Goal: Information Seeking & Learning: Learn about a topic

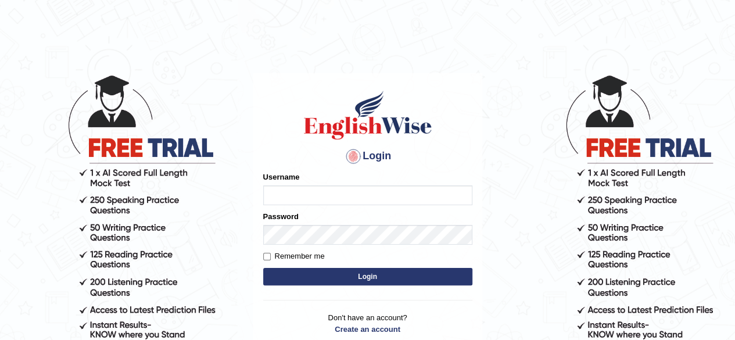
type input "pavithragowda"
click at [425, 275] on button "Login" at bounding box center [367, 276] width 209 height 17
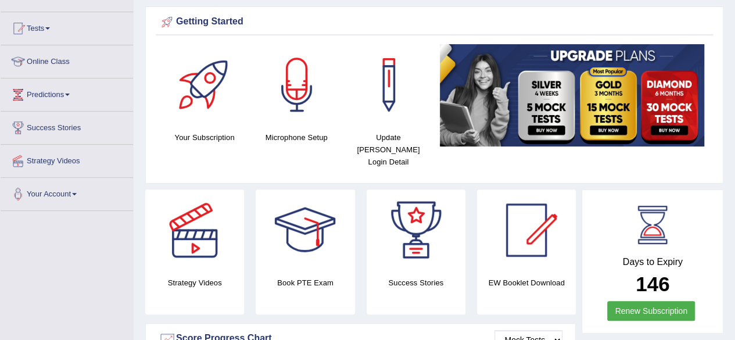
scroll to position [121, 0]
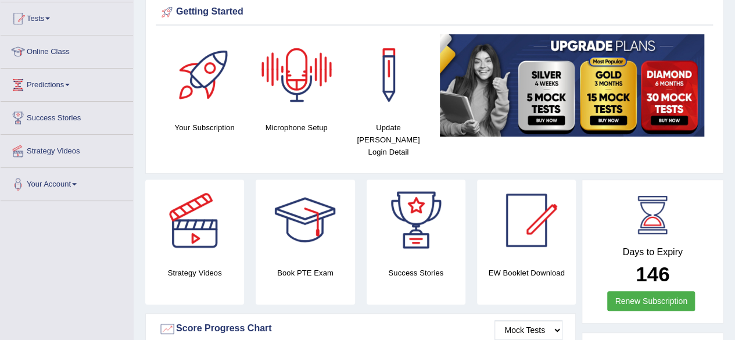
click at [297, 96] on div at bounding box center [296, 74] width 81 height 81
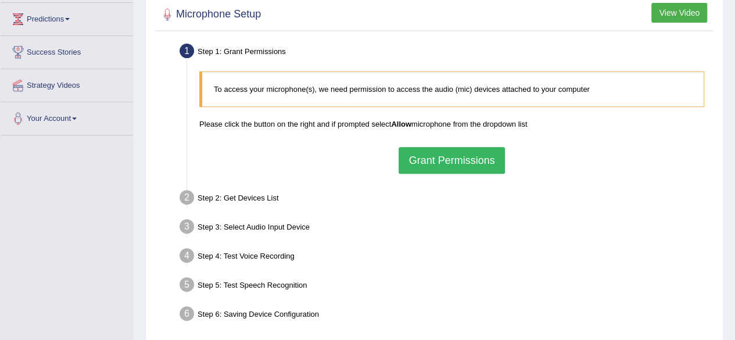
scroll to position [189, 0]
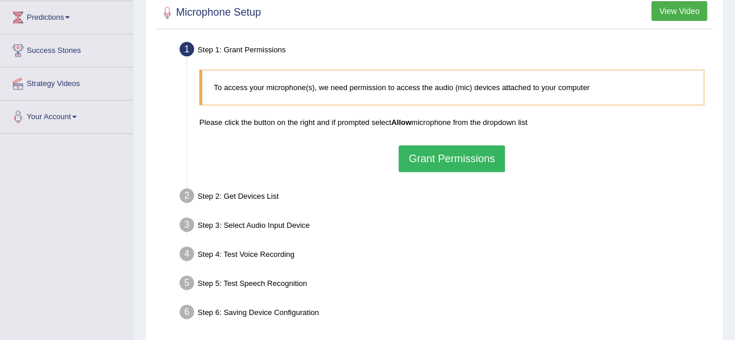
click at [464, 153] on button "Grant Permissions" at bounding box center [452, 158] width 106 height 27
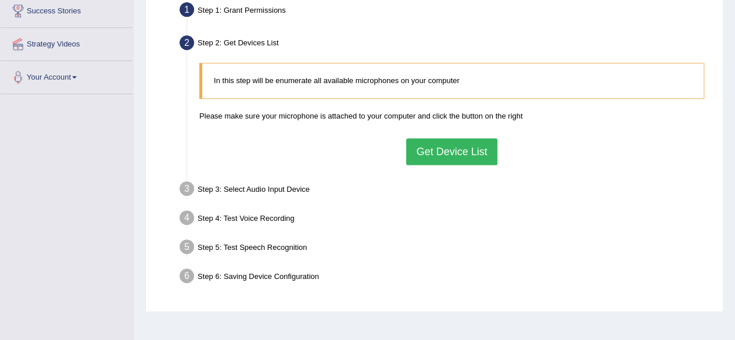
scroll to position [270, 0]
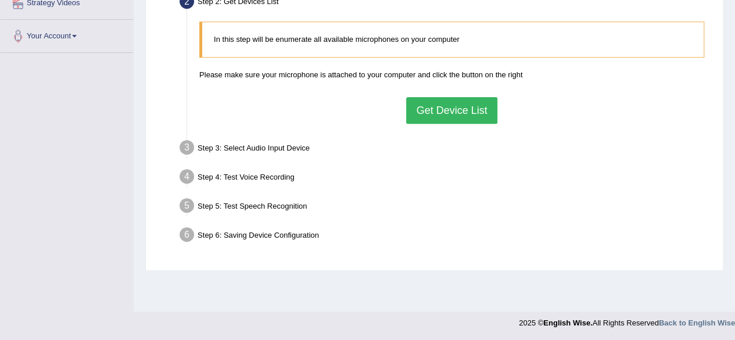
click at [472, 105] on button "Get Device List" at bounding box center [451, 110] width 91 height 27
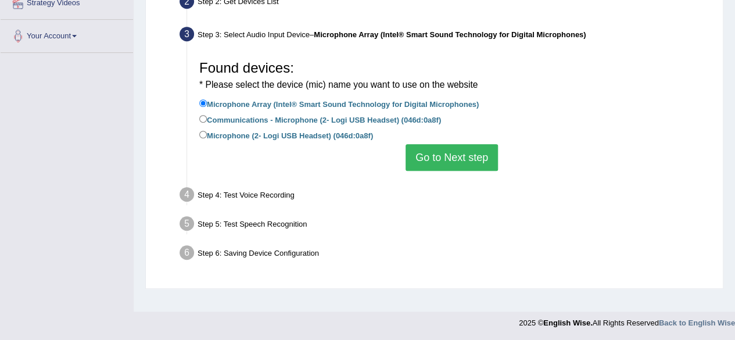
click at [447, 152] on button "Go to Next step" at bounding box center [452, 157] width 92 height 27
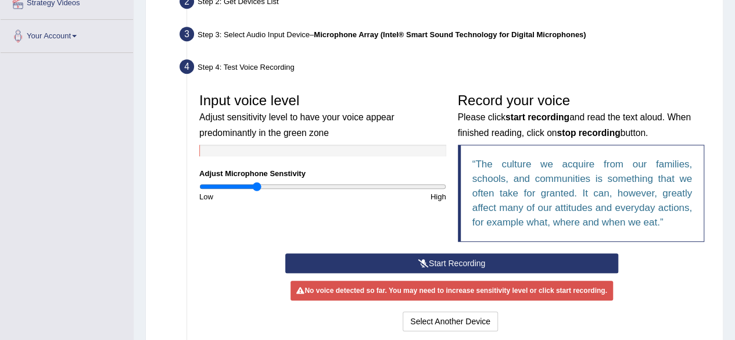
click at [458, 260] on button "Start Recording" at bounding box center [451, 263] width 333 height 20
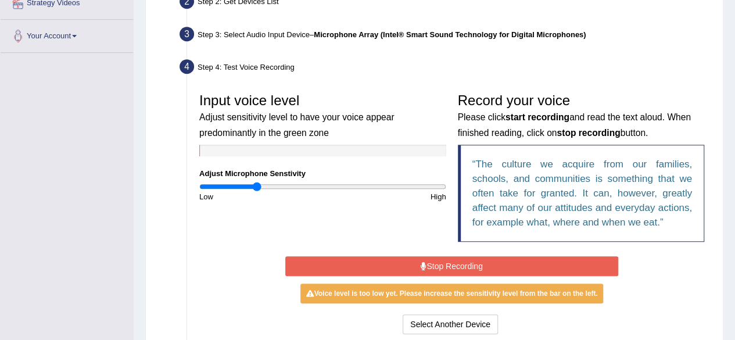
click at [413, 262] on button "Stop Recording" at bounding box center [451, 266] width 333 height 20
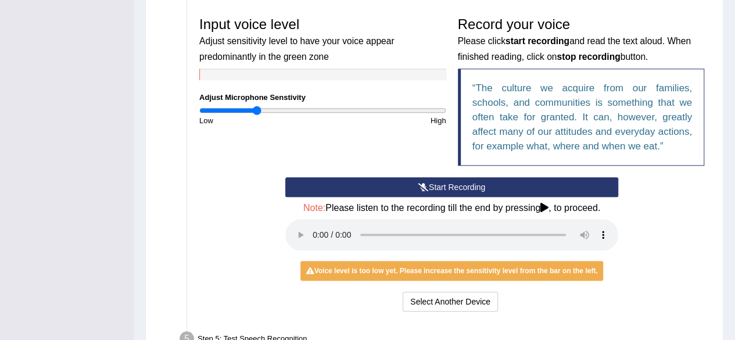
scroll to position [386, 0]
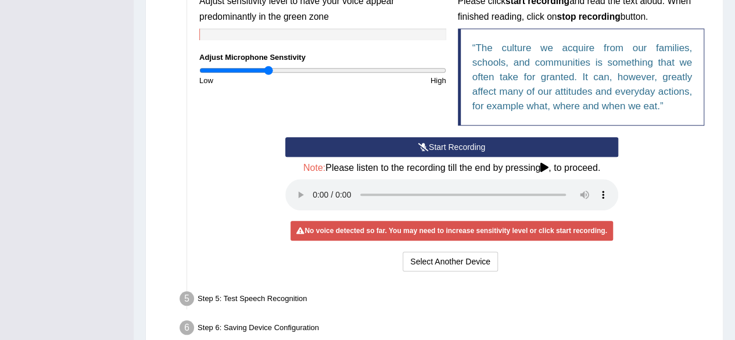
drag, startPoint x: 257, startPoint y: 68, endPoint x: 268, endPoint y: 70, distance: 11.9
type input "0.56"
click at [268, 70] on input "range" at bounding box center [322, 70] width 247 height 9
click at [456, 145] on button "Start Recording" at bounding box center [451, 147] width 333 height 20
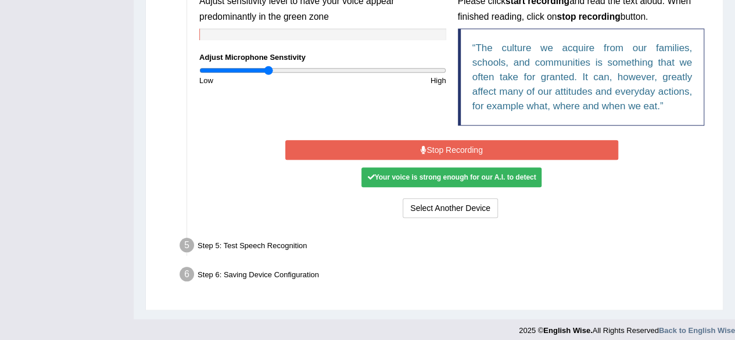
click at [408, 147] on button "Stop Recording" at bounding box center [451, 150] width 333 height 20
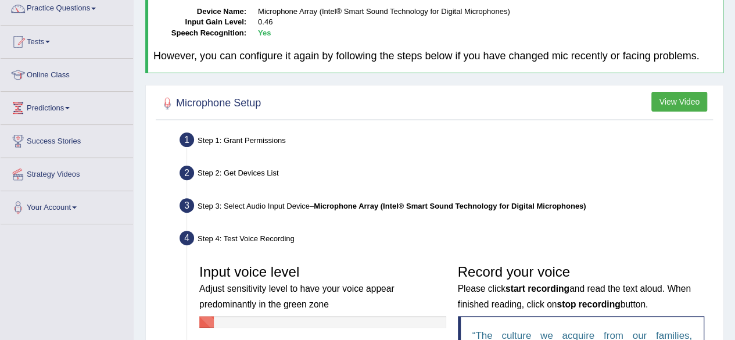
scroll to position [38, 0]
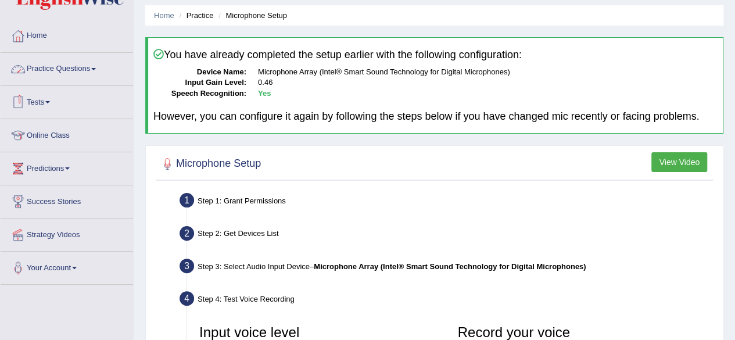
click at [72, 66] on link "Practice Questions" at bounding box center [67, 67] width 132 height 29
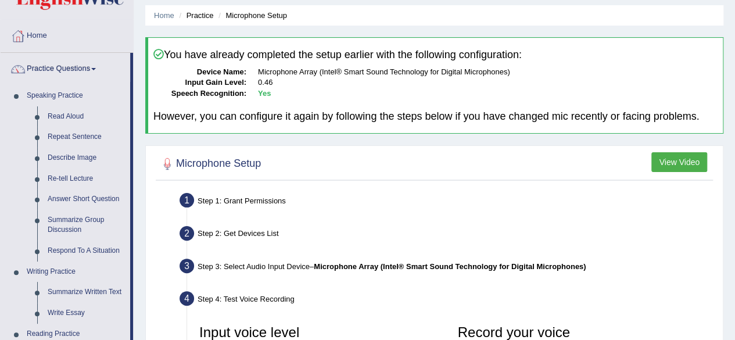
scroll to position [96, 0]
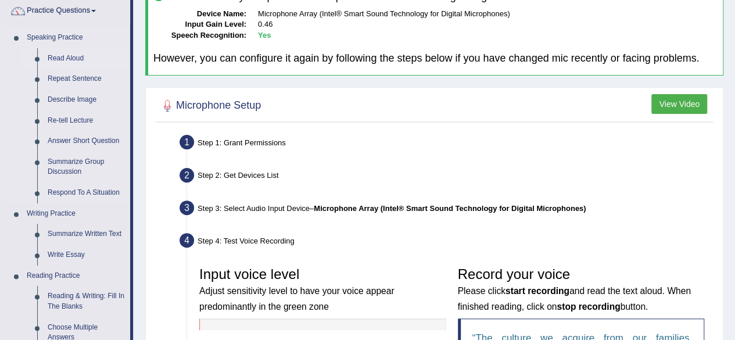
click at [66, 58] on link "Read Aloud" at bounding box center [86, 58] width 88 height 21
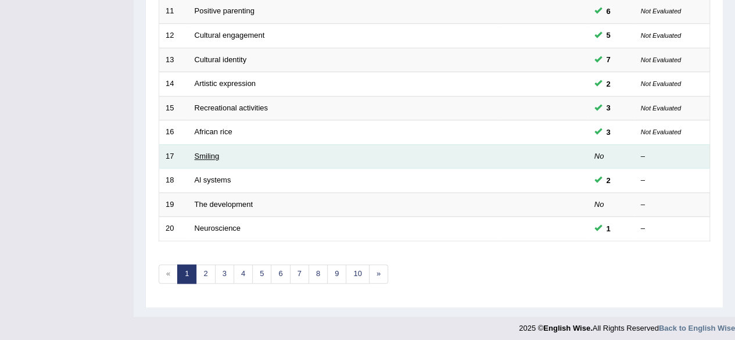
click at [209, 152] on link "Smiling" at bounding box center [207, 156] width 25 height 9
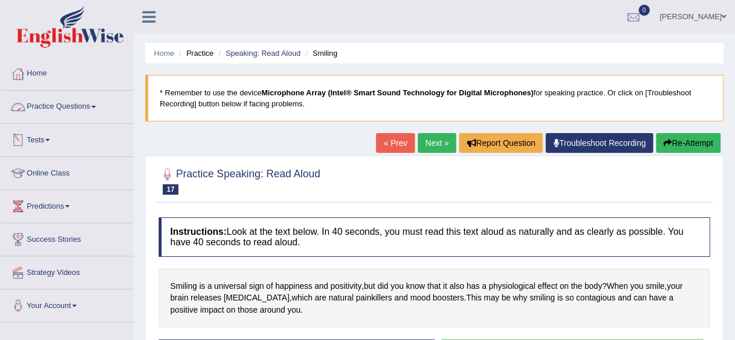
click at [36, 107] on link "Practice Questions" at bounding box center [67, 105] width 132 height 29
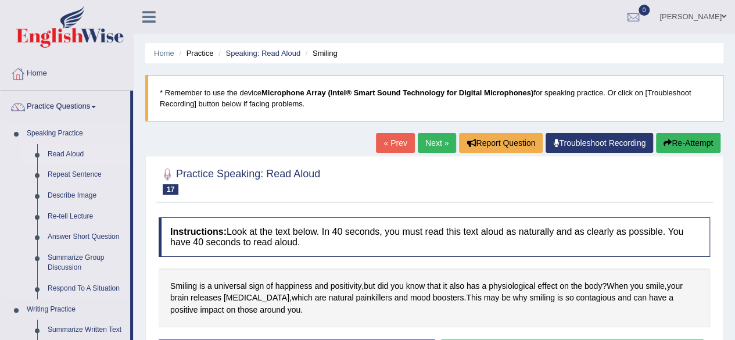
click at [73, 149] on link "Read Aloud" at bounding box center [86, 154] width 88 height 21
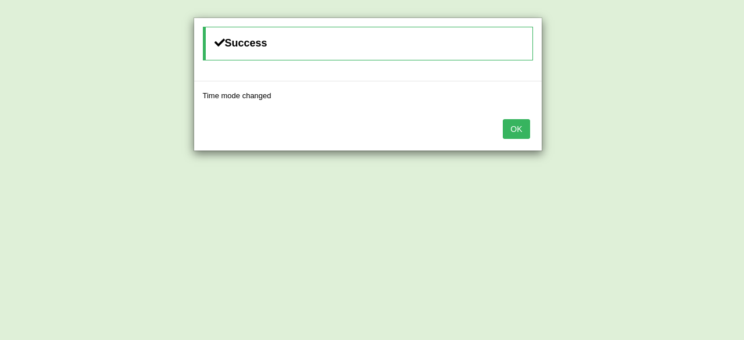
click at [520, 122] on button "OK" at bounding box center [516, 129] width 27 height 20
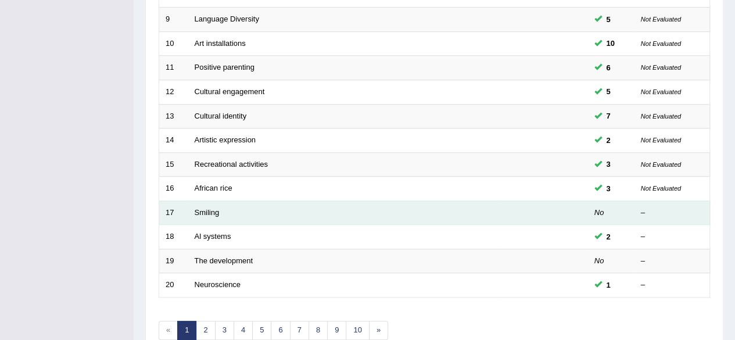
scroll to position [424, 0]
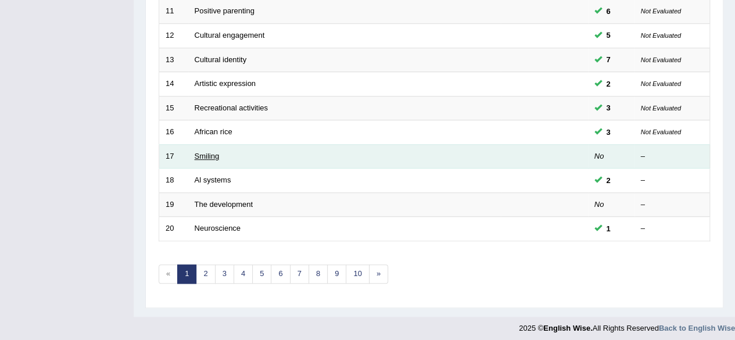
click at [207, 152] on link "Smiling" at bounding box center [207, 156] width 25 height 9
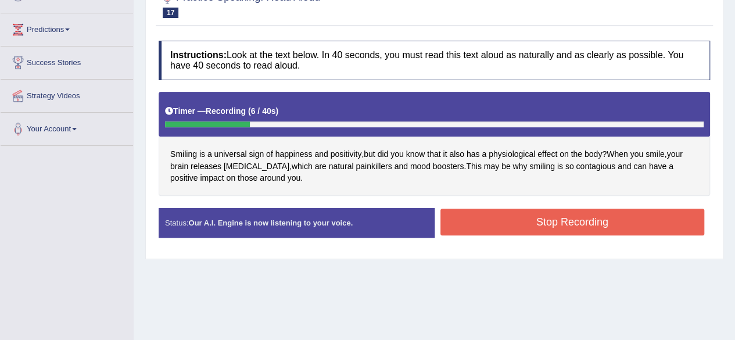
scroll to position [116, 0]
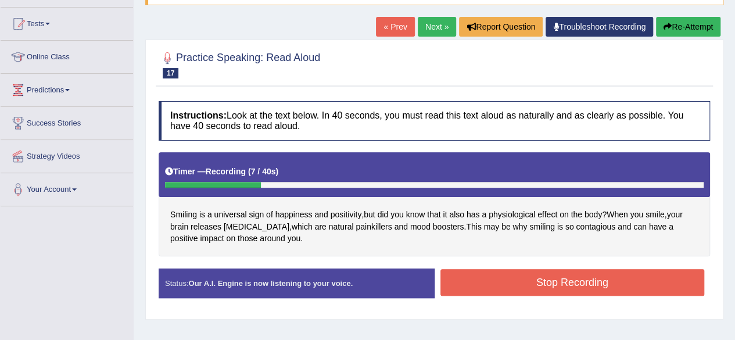
click at [693, 26] on button "Re-Attempt" at bounding box center [688, 27] width 64 height 20
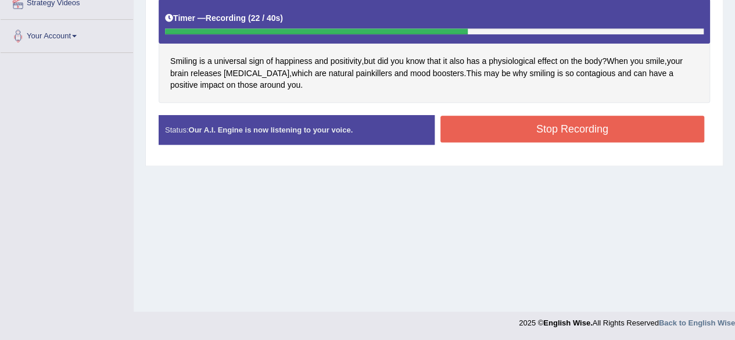
click at [495, 127] on button "Stop Recording" at bounding box center [572, 129] width 264 height 27
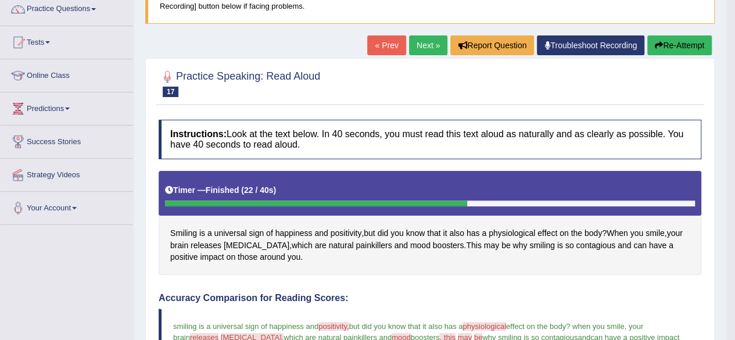
scroll to position [95, 0]
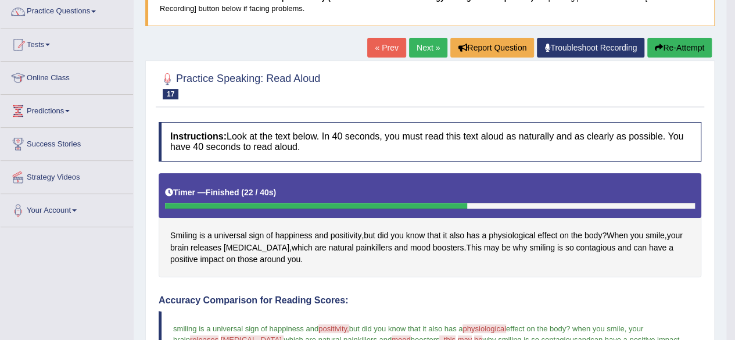
click at [668, 44] on button "Re-Attempt" at bounding box center [679, 48] width 64 height 20
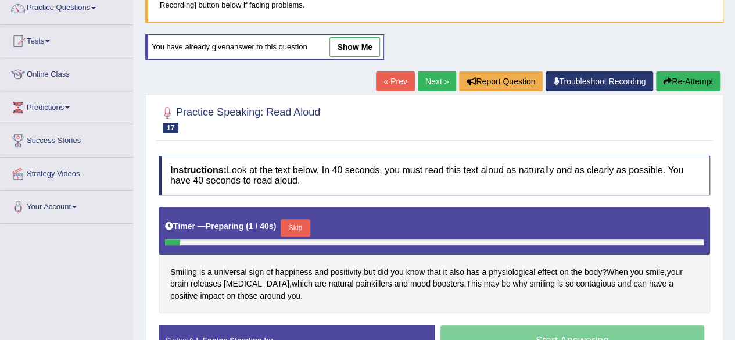
scroll to position [270, 0]
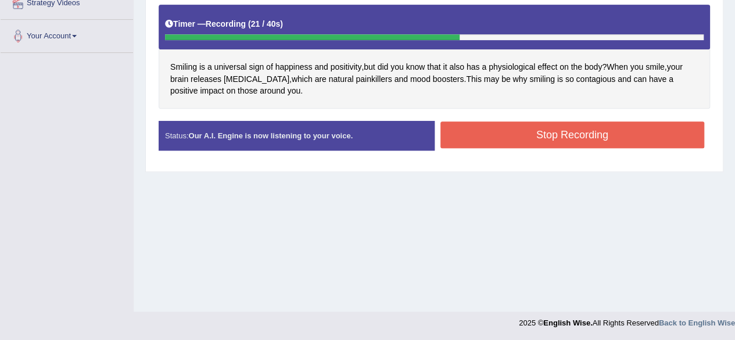
click at [469, 126] on button "Stop Recording" at bounding box center [572, 134] width 264 height 27
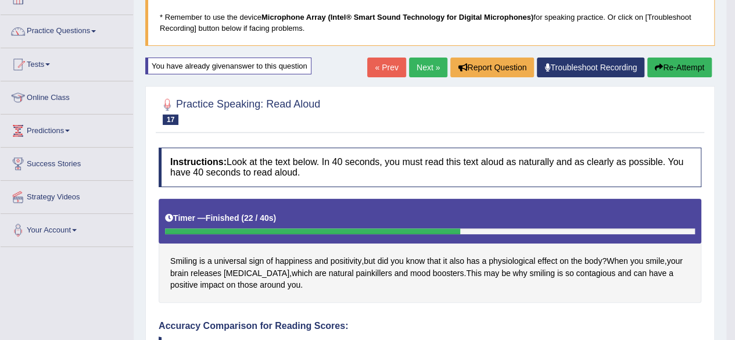
scroll to position [94, 0]
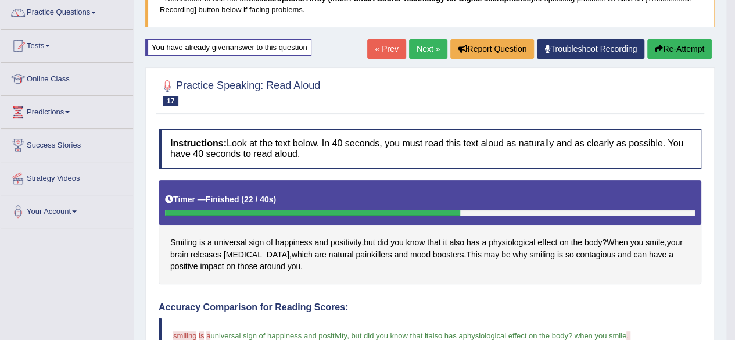
click at [664, 47] on button "Re-Attempt" at bounding box center [679, 49] width 64 height 20
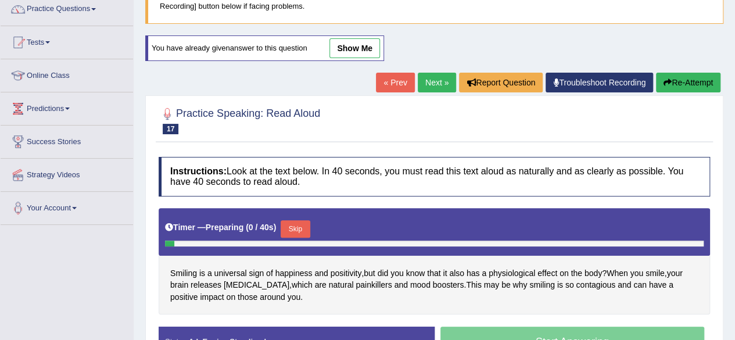
scroll to position [270, 0]
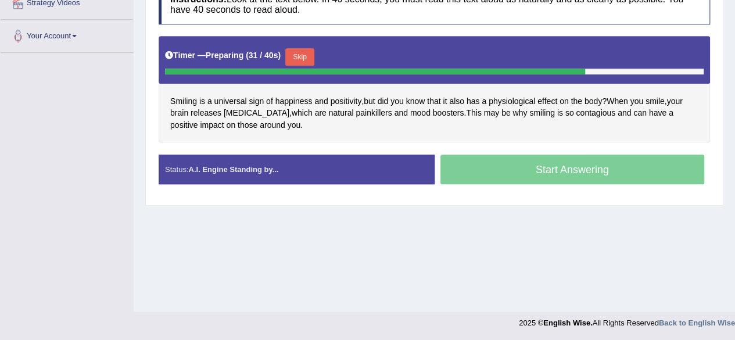
click at [302, 53] on button "Skip" at bounding box center [299, 56] width 29 height 17
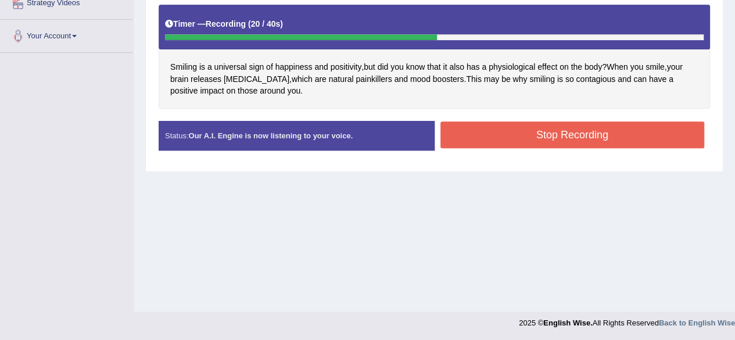
click at [497, 137] on button "Stop Recording" at bounding box center [572, 134] width 264 height 27
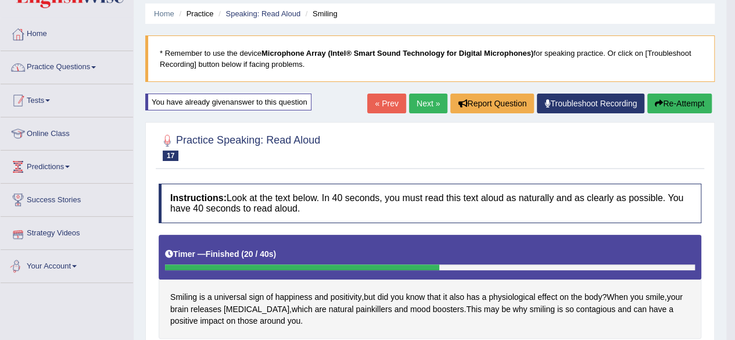
scroll to position [36, 0]
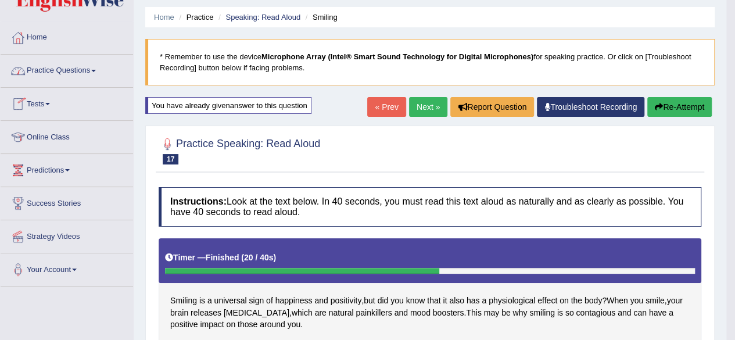
click at [413, 103] on link "Next »" at bounding box center [428, 107] width 38 height 20
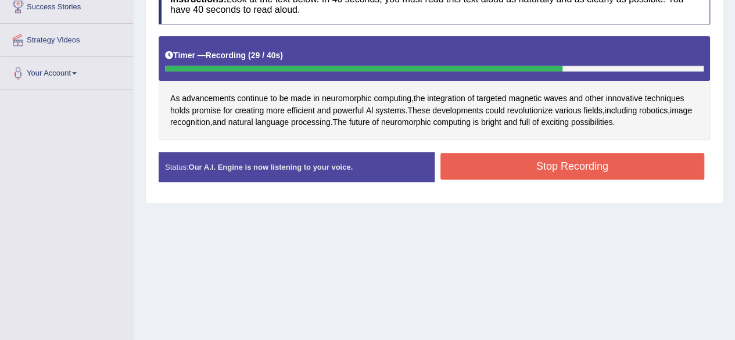
click at [497, 164] on button "Stop Recording" at bounding box center [572, 166] width 264 height 27
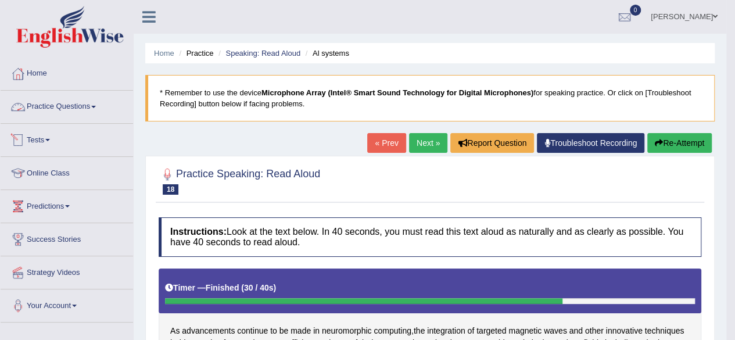
click at [74, 110] on link "Practice Questions" at bounding box center [67, 105] width 132 height 29
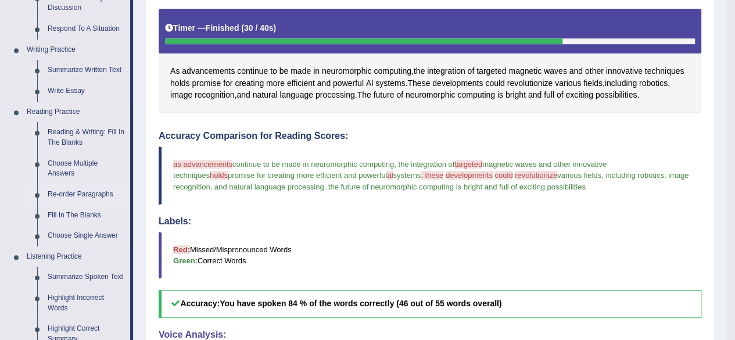
scroll to position [232, 0]
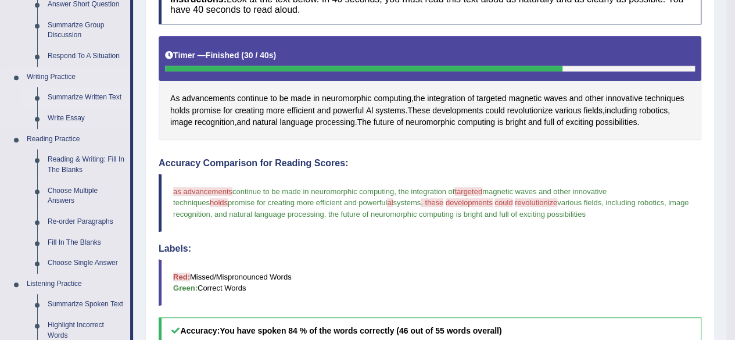
click at [76, 95] on link "Summarize Written Text" at bounding box center [86, 97] width 88 height 21
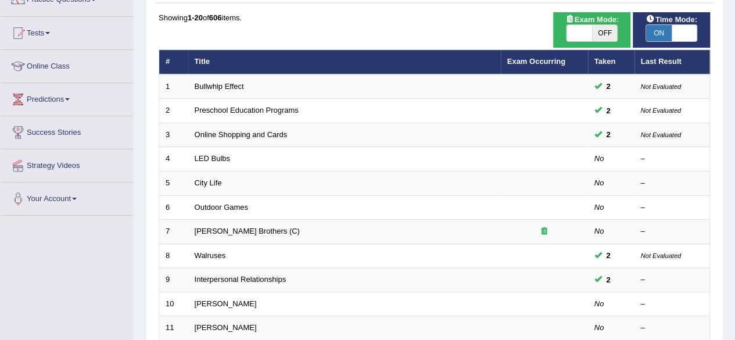
scroll to position [116, 0]
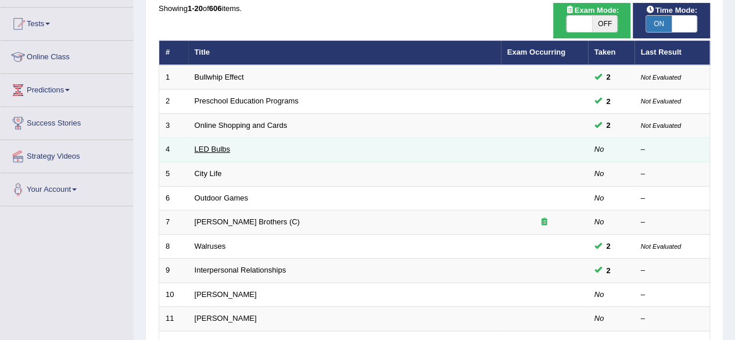
click at [214, 145] on link "LED Bulbs" at bounding box center [212, 149] width 35 height 9
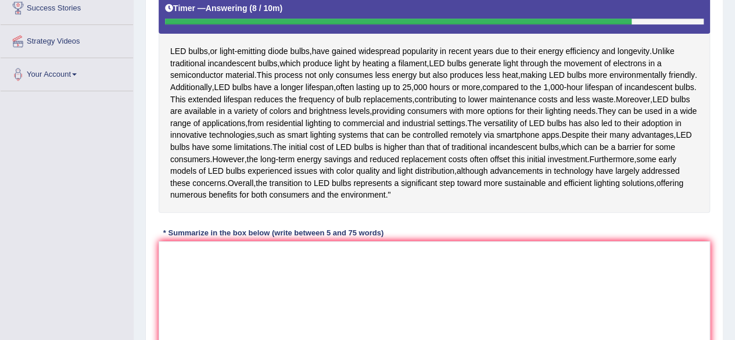
scroll to position [232, 0]
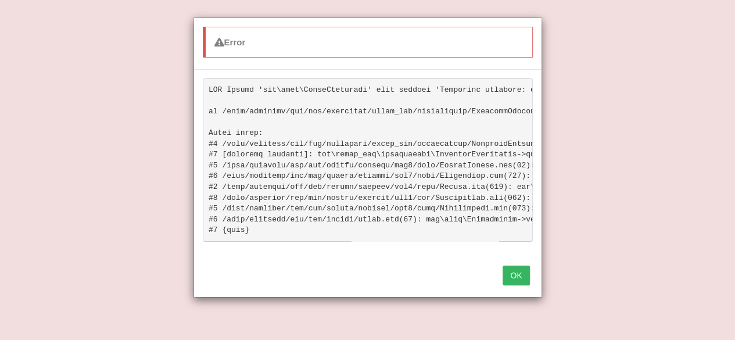
click at [518, 281] on button "OK" at bounding box center [516, 276] width 27 height 20
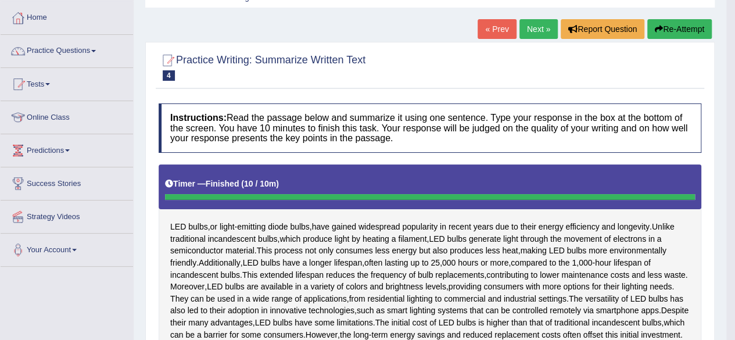
scroll to position [58, 0]
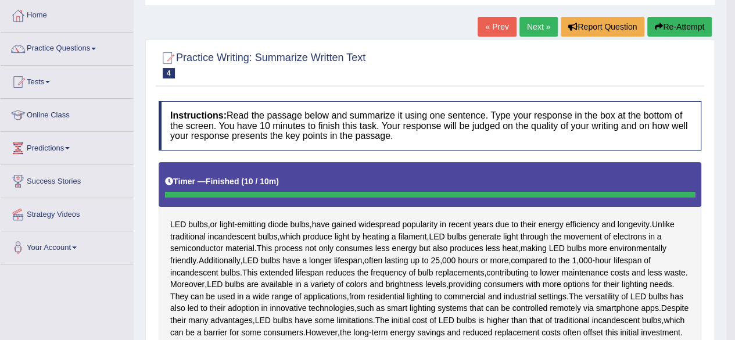
click at [682, 28] on button "Re-Attempt" at bounding box center [679, 27] width 64 height 20
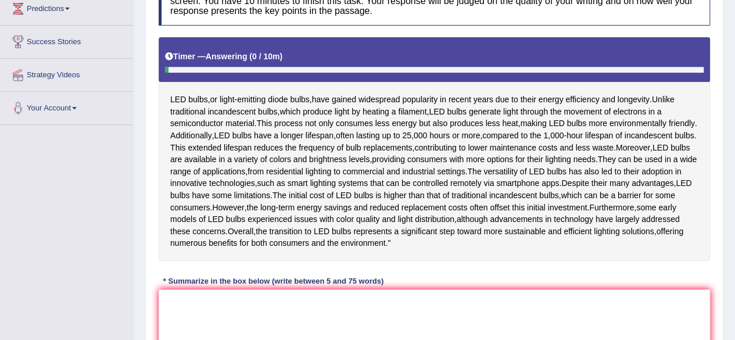
scroll to position [199, 0]
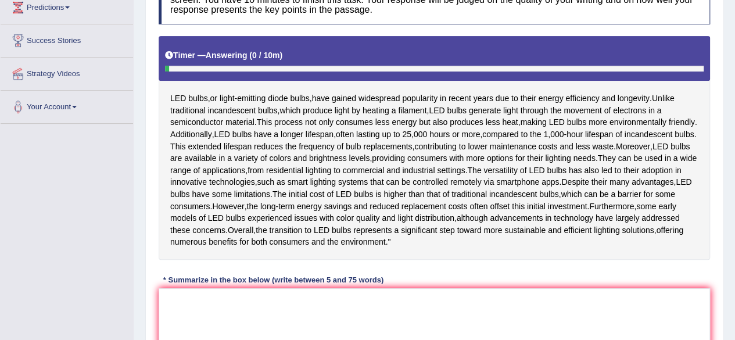
drag, startPoint x: 739, startPoint y: 92, endPoint x: 743, endPoint y: 155, distance: 62.9
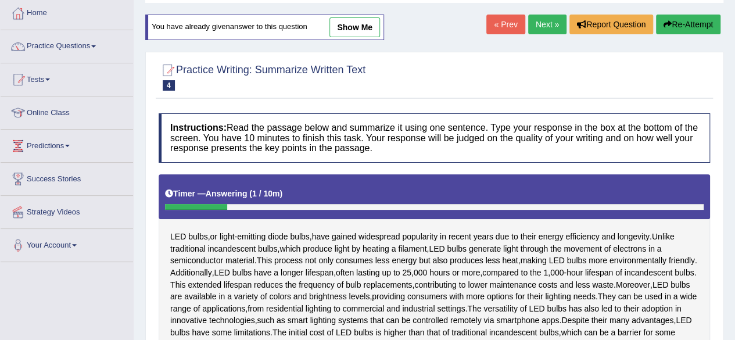
scroll to position [51, 0]
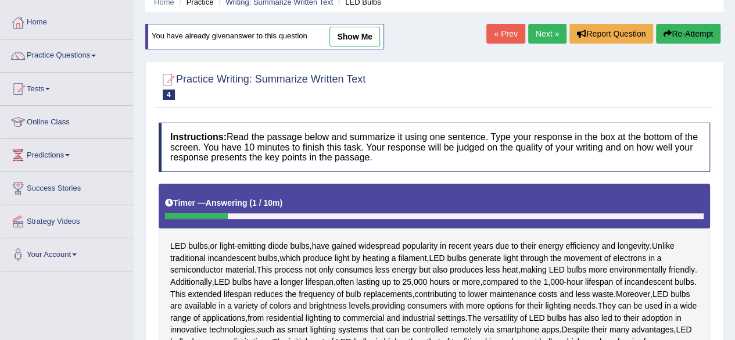
click at [691, 30] on button "Re-Attempt" at bounding box center [688, 34] width 64 height 20
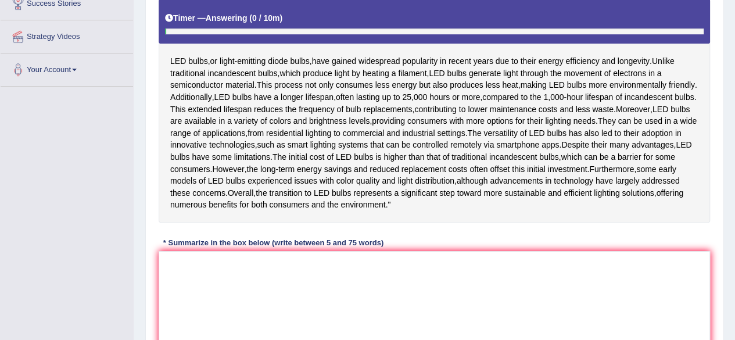
scroll to position [237, 0]
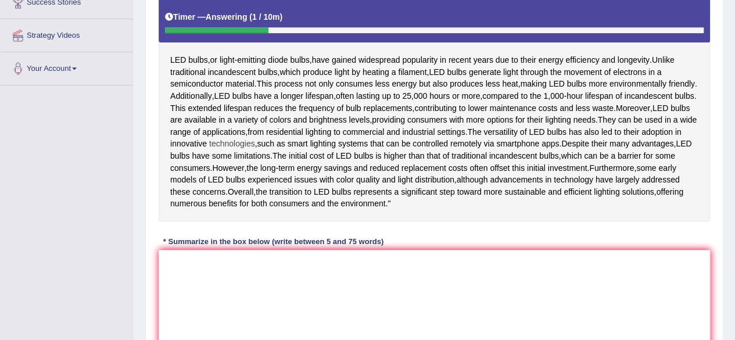
click at [255, 150] on span "technologies" at bounding box center [232, 144] width 46 height 12
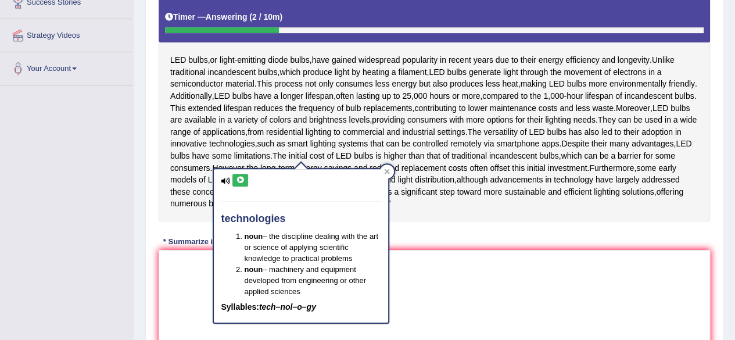
click at [434, 221] on div "LED bulbs , or light - emitting diode bulbs , have gained widespread popularity…" at bounding box center [434, 110] width 551 height 224
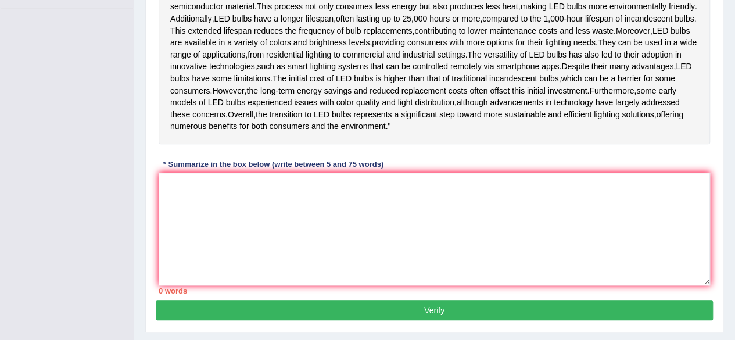
scroll to position [316, 0]
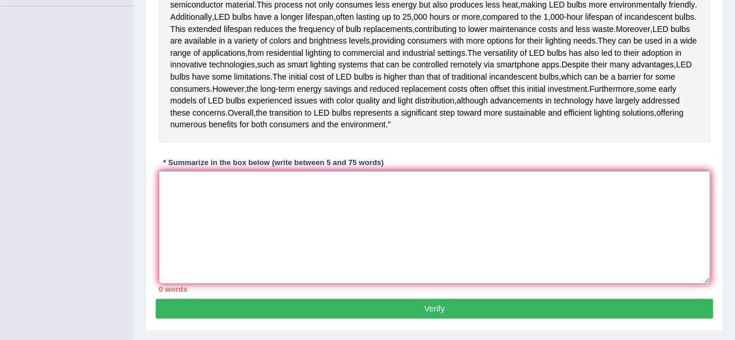
click at [170, 220] on textarea at bounding box center [434, 227] width 551 height 113
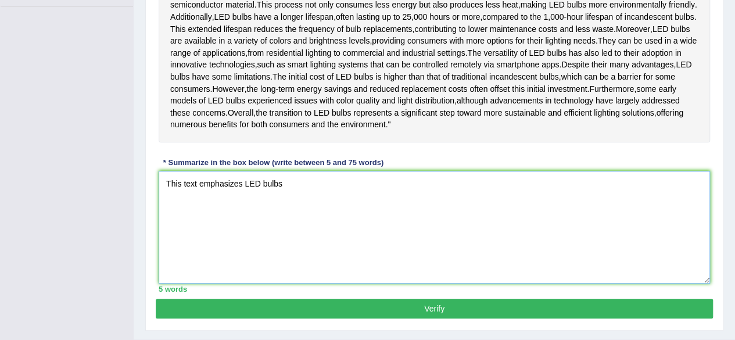
click at [291, 219] on textarea "This text emphasizes LED bulbs" at bounding box center [434, 227] width 551 height 113
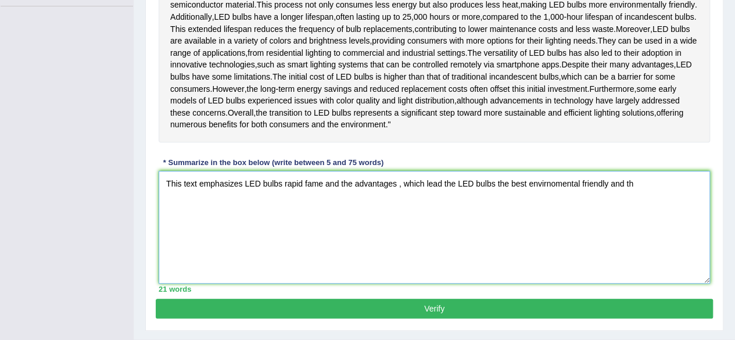
click at [510, 220] on textarea "This text emphasizes LED bulbs rapid fame and the advantages , which lead the L…" at bounding box center [434, 227] width 551 height 113
click at [514, 221] on textarea "This text emphasizes LED bulbs rapid fame and the advantages , which lead the L…" at bounding box center [434, 227] width 551 height 113
click at [655, 218] on textarea "This text emphasizes LED bulbs rapid fame and the advantages , which lead the L…" at bounding box center [434, 227] width 551 height 113
click at [304, 242] on textarea "This text emphasizes LED bulbs rapid fame and the advantages , which lead the L…" at bounding box center [434, 227] width 551 height 113
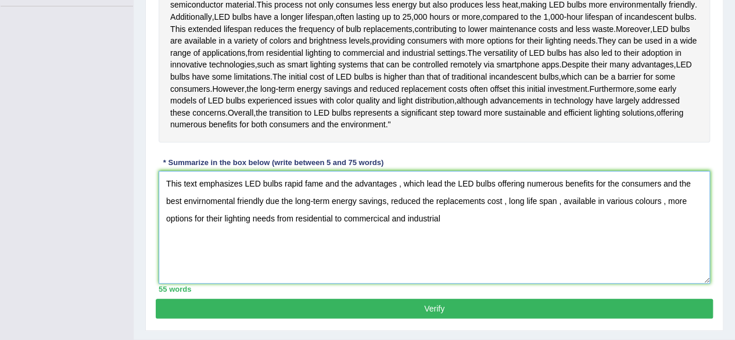
type textarea "This text emphasizes LED bulbs rapid fame and the advantages , which lead the L…"
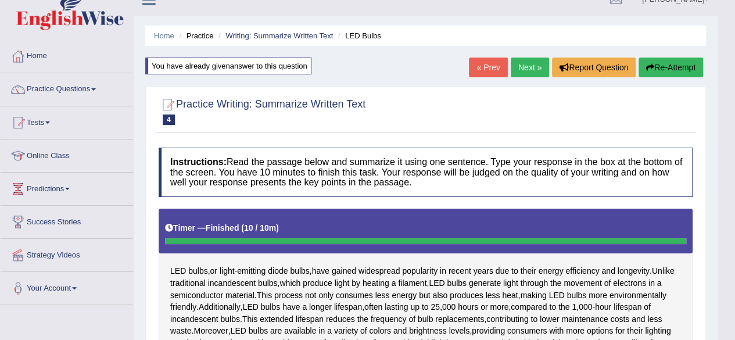
scroll to position [16, 0]
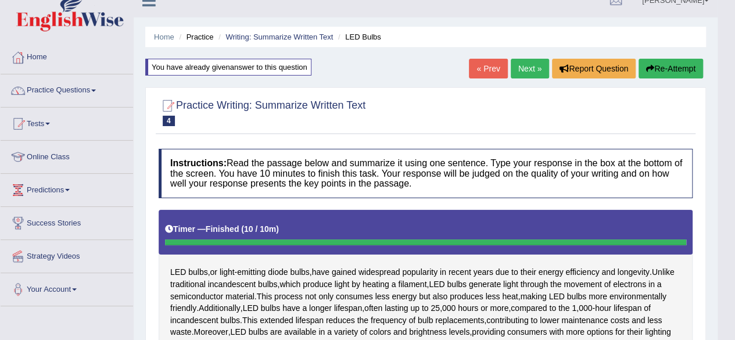
click at [662, 73] on button "Re-Attempt" at bounding box center [671, 69] width 64 height 20
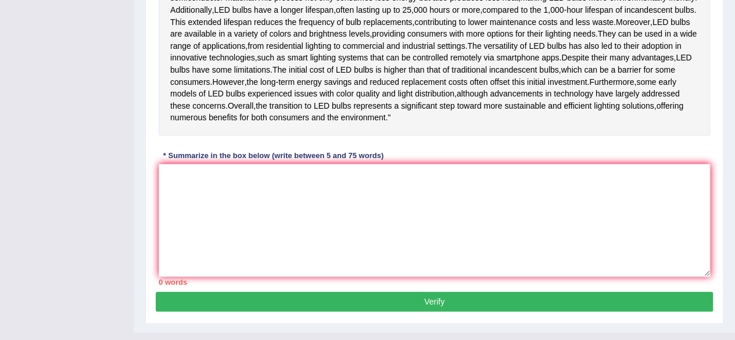
scroll to position [329, 0]
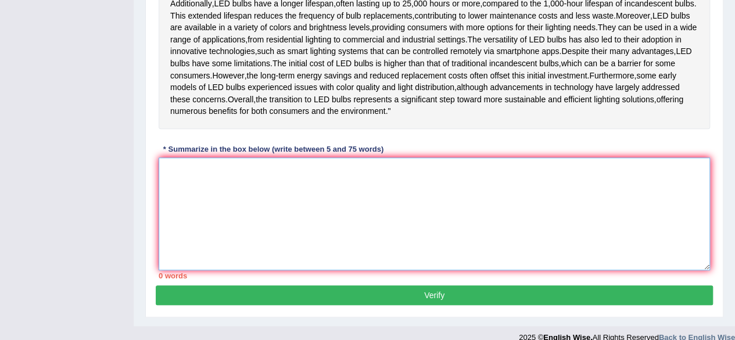
click at [173, 209] on textarea at bounding box center [434, 213] width 551 height 113
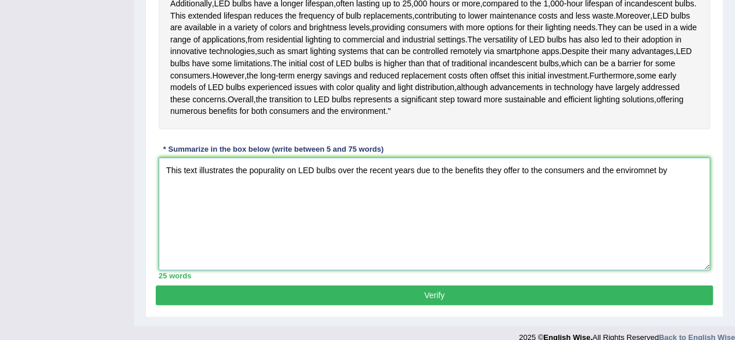
click at [638, 204] on textarea "This text illustrates the popurality on LED bulbs over the recent years due to …" at bounding box center [434, 213] width 551 height 113
click at [682, 207] on textarea "This text illustrates the popurality on LED bulbs over the recent years due to …" at bounding box center [434, 213] width 551 height 113
click at [657, 206] on textarea "This text illustrates the popurality on LED bulbs over the recent years due to …" at bounding box center [434, 213] width 551 height 113
click at [322, 223] on textarea "This text illustrates the popurality on LED bulbs over the recent years due to …" at bounding box center [434, 213] width 551 height 113
click at [399, 220] on textarea "This text illustrates the popurality on LED bulbs over the recent years due to …" at bounding box center [434, 213] width 551 height 113
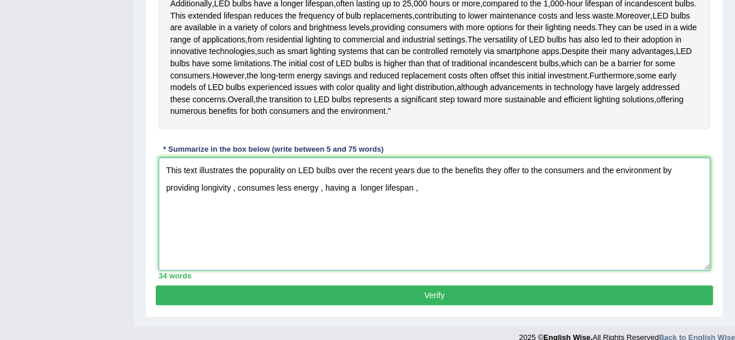
click at [324, 222] on textarea "This text illustrates the popurality on LED bulbs over the recent years due to …" at bounding box center [434, 213] width 551 height 113
click at [440, 226] on textarea "This text illustrates the popurality on LED bulbs over the recent years due to …" at bounding box center [434, 213] width 551 height 113
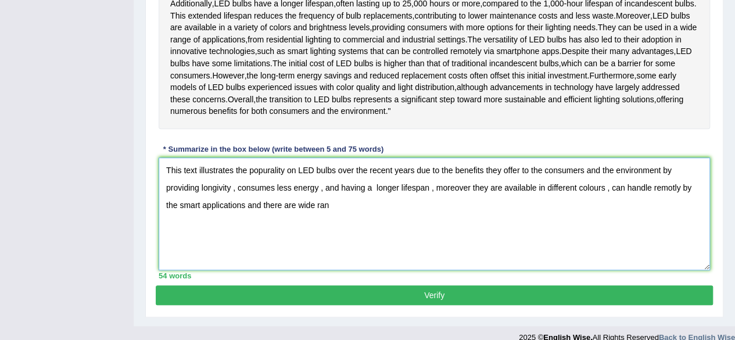
click at [295, 244] on textarea "This text illustrates the popurality on LED bulbs over the recent years due to …" at bounding box center [434, 213] width 551 height 113
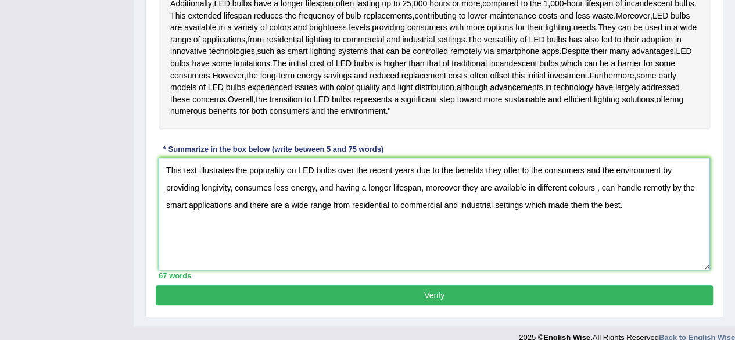
type textarea "This text illustrates the popurality on LED bulbs over the recent years due to …"
click at [480, 305] on button "Verify" at bounding box center [434, 295] width 557 height 20
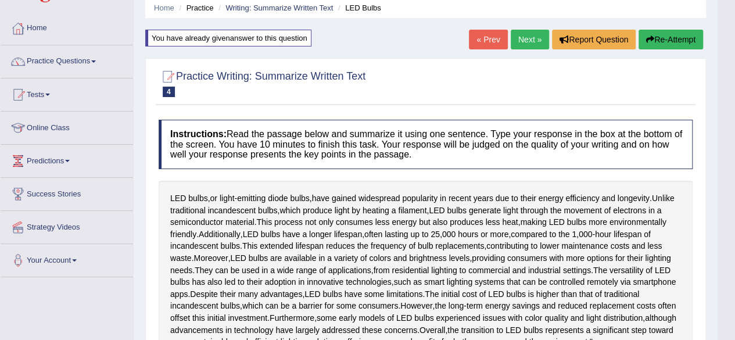
scroll to position [34, 0]
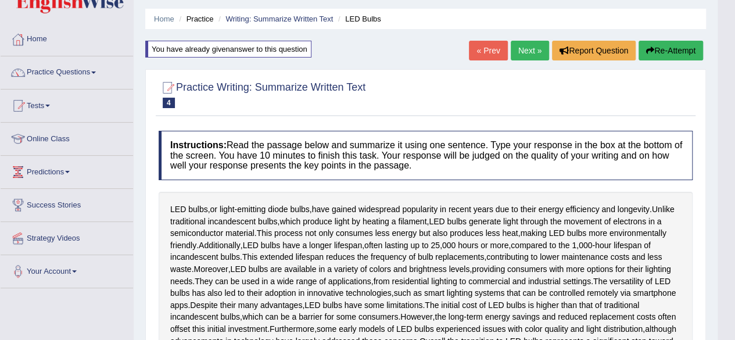
click at [675, 44] on button "Re-Attempt" at bounding box center [671, 51] width 64 height 20
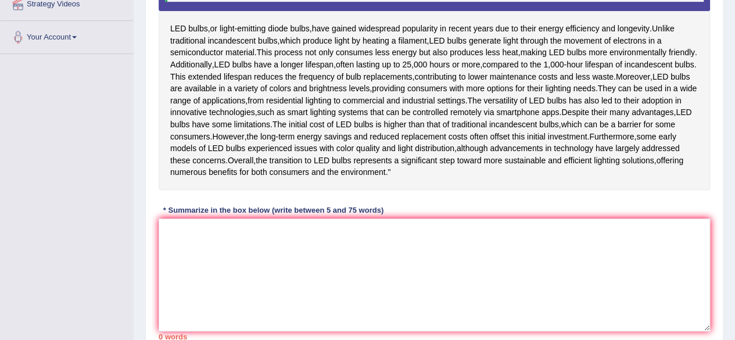
scroll to position [267, 0]
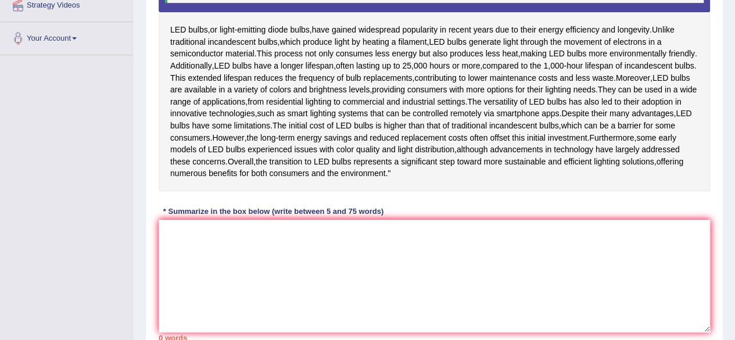
click at [173, 270] on textarea at bounding box center [434, 276] width 551 height 113
type textarea "a"
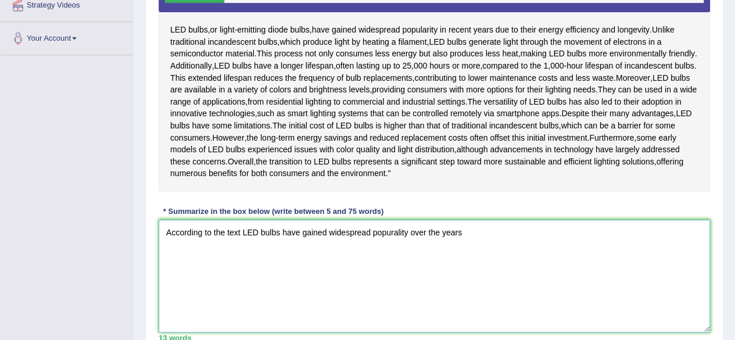
drag, startPoint x: 393, startPoint y: 266, endPoint x: 396, endPoint y: 289, distance: 24.1
click at [396, 289] on textarea "According to the text LED bulbs have gained widespread popurality over the years" at bounding box center [434, 276] width 551 height 113
click at [466, 267] on textarea "According to the text LED bulbs have gained widespread popularity over the years" at bounding box center [434, 276] width 551 height 113
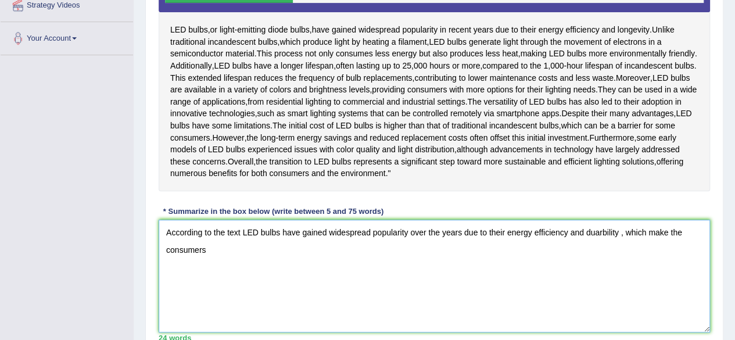
click at [669, 270] on textarea "According to the text LED bulbs have gained widespread popularity over the year…" at bounding box center [434, 276] width 551 height 113
click at [688, 268] on textarea "According to the text LED bulbs have gained widespread popularity over the year…" at bounding box center [434, 276] width 551 height 113
click at [216, 282] on textarea "According to the text LED bulbs have gained widespread popularity over the year…" at bounding box center [434, 276] width 551 height 113
click at [266, 286] on textarea "According to the text LED bulbs have gained widespread popularity over the year…" at bounding box center [434, 276] width 551 height 113
click at [334, 290] on textarea "According to the text LED bulbs have gained widespread popularity over the year…" at bounding box center [434, 276] width 551 height 113
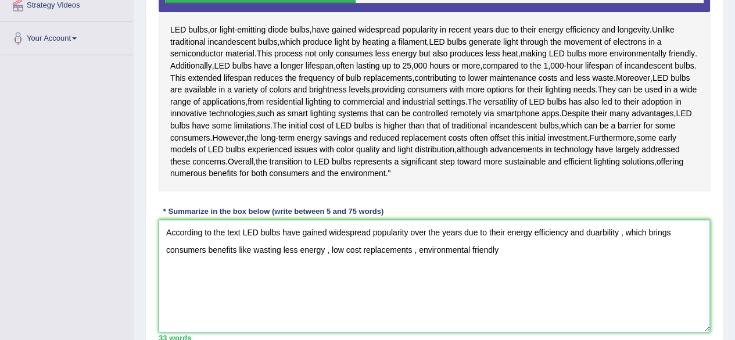
click at [419, 285] on textarea "According to the text LED bulbs have gained widespread popularity over the year…" at bounding box center [434, 276] width 551 height 113
click at [504, 286] on textarea "According to the text LED bulbs have gained widespread popularity over the year…" at bounding box center [434, 276] width 551 height 113
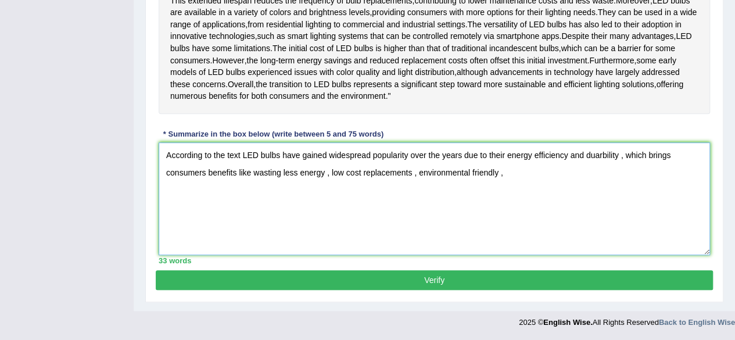
scroll to position [339, 0]
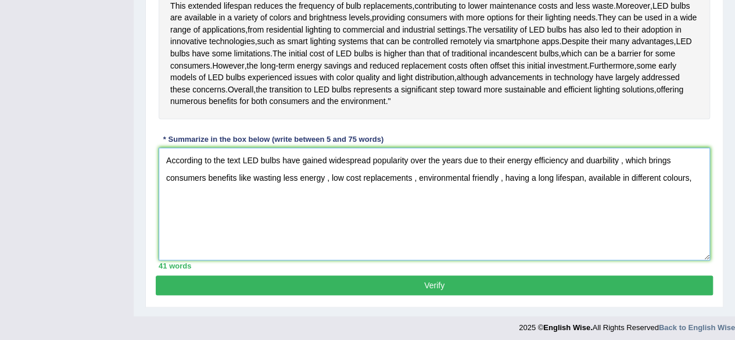
click at [692, 211] on textarea "According to the text LED bulbs have gained widespread popularity over the year…" at bounding box center [434, 204] width 551 height 113
click at [283, 236] on textarea "According to the text LED bulbs have gained widespread popularity over the year…" at bounding box center [434, 204] width 551 height 113
click at [347, 228] on textarea "According to the text LED bulbs have gained widespread popularity over the year…" at bounding box center [434, 204] width 551 height 113
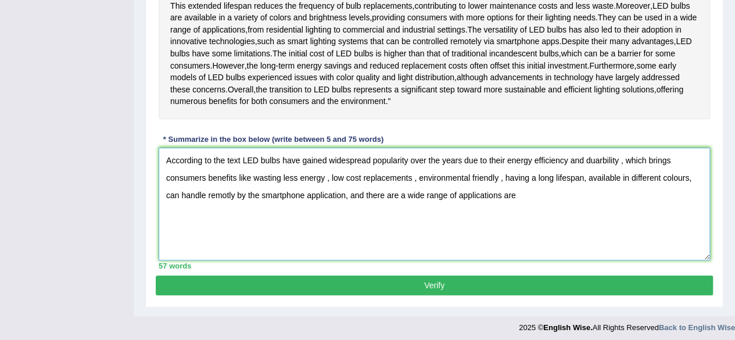
click at [398, 230] on textarea "According to the text LED bulbs have gained widespread popularity over the year…" at bounding box center [434, 204] width 551 height 113
click at [518, 232] on textarea "According to the text LED bulbs have gained widespread popularity over the year…" at bounding box center [434, 204] width 551 height 113
click at [615, 196] on textarea "According to the text LED bulbs have gained widespread popularity over the year…" at bounding box center [434, 204] width 551 height 113
click at [667, 195] on textarea "According to the text LED bulbs have gained widespread popularity over the year…" at bounding box center [434, 204] width 551 height 113
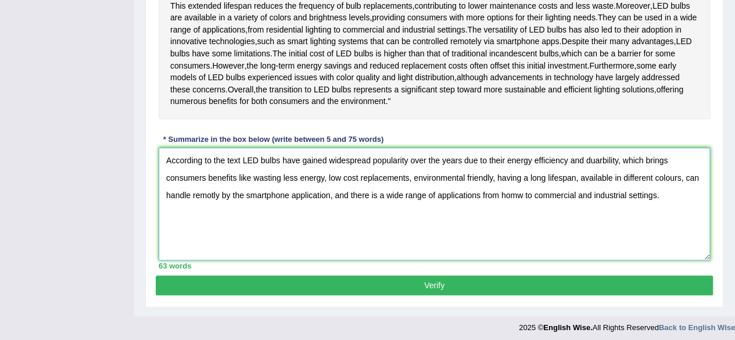
type textarea "According to the text LED bulbs have gained widespread popularity over the year…"
click at [401, 295] on button "Verify" at bounding box center [434, 285] width 557 height 20
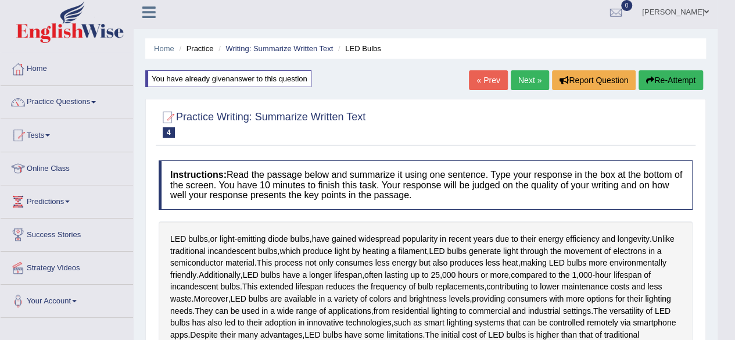
scroll to position [0, 0]
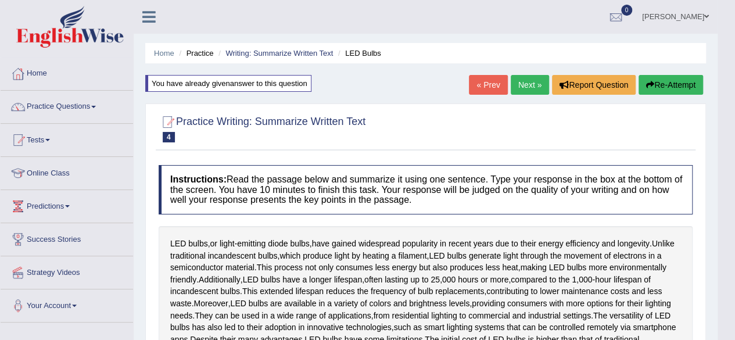
click at [532, 78] on link "Next »" at bounding box center [530, 85] width 38 height 20
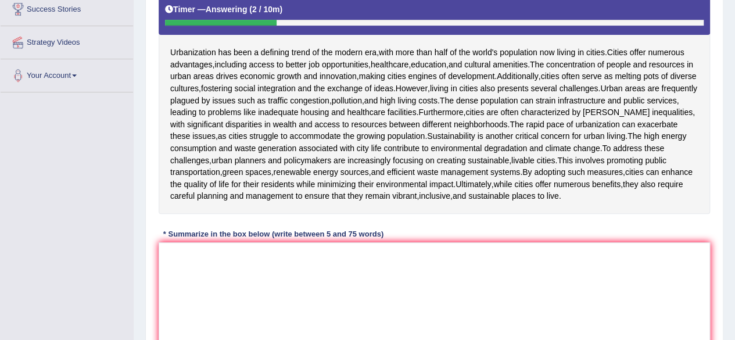
scroll to position [230, 0]
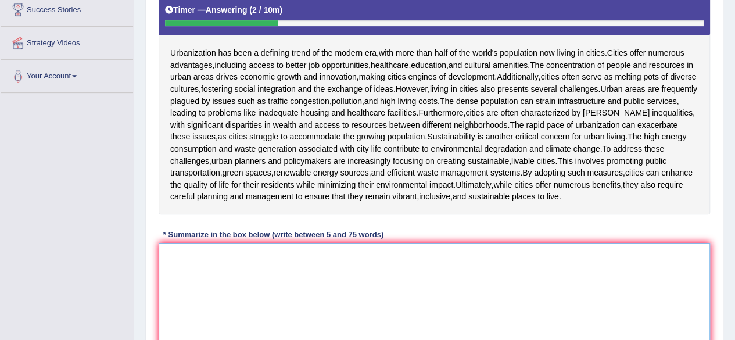
click at [220, 258] on textarea at bounding box center [434, 299] width 551 height 113
click at [167, 255] on textarea "the text discusss urbernaization" at bounding box center [434, 299] width 551 height 113
click at [229, 255] on textarea "The text discusss urbernaization" at bounding box center [434, 299] width 551 height 113
click at [292, 258] on textarea "The text discusses urbernaization" at bounding box center [434, 299] width 551 height 113
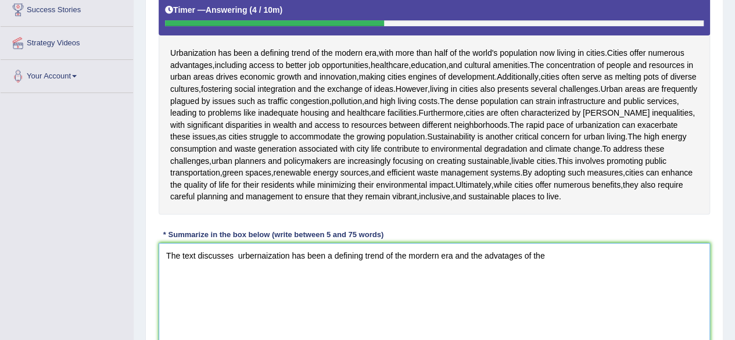
click at [502, 253] on textarea "The text discusses urbernaization has been a defining trend of the mordern era …" at bounding box center [434, 299] width 551 height 113
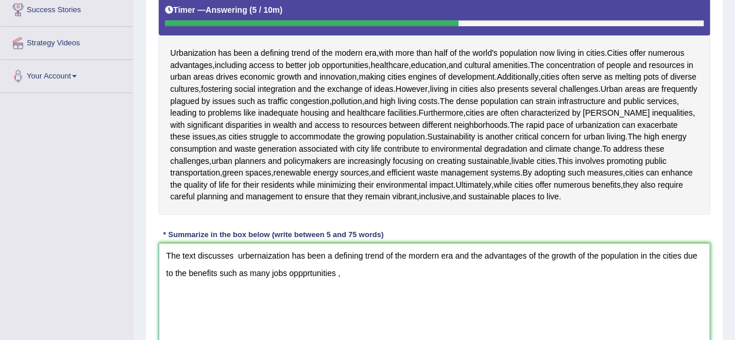
click at [306, 271] on textarea "The text discusses urbernaization has been a defining trend of the mordern era …" at bounding box center [434, 299] width 551 height 113
click at [341, 277] on textarea "The text discusses urbernaization has been a defining trend of the mordern era …" at bounding box center [434, 299] width 551 height 113
click at [370, 273] on textarea "The text discusses urbernaization has been a defining trend of the mordern era …" at bounding box center [434, 299] width 551 height 113
click at [464, 281] on textarea "The text discusses urbernaization has been a defining trend of the mordern era …" at bounding box center [434, 299] width 551 height 113
click at [378, 274] on textarea "The text discusses urbernaization has been a defining trend of the mordern era …" at bounding box center [434, 299] width 551 height 113
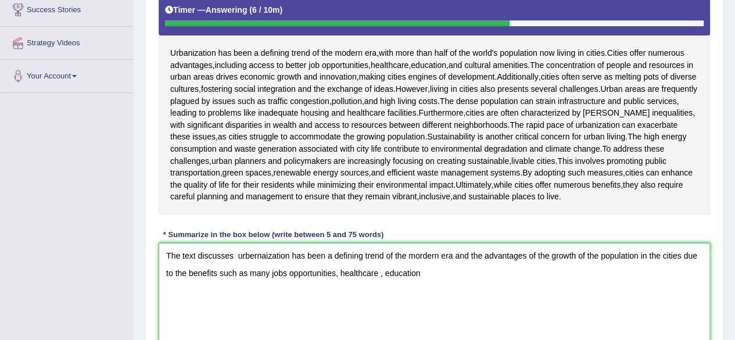
click at [425, 274] on textarea "The text discusses urbernaization has been a defining trend of the mordern era …" at bounding box center [434, 299] width 551 height 113
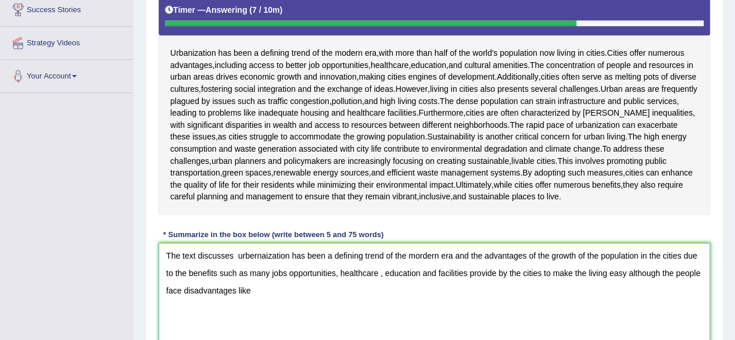
click at [285, 270] on textarea "The text discusses urbernaization has been a defining trend of the mordern era …" at bounding box center [434, 299] width 551 height 113
click at [415, 274] on textarea "The text discusses urbernaization has been a defining trend of the mordern era …" at bounding box center [434, 299] width 551 height 113
click at [286, 284] on textarea "The text discusses urbernaization has been a defining trend of the mordern era …" at bounding box center [434, 299] width 551 height 113
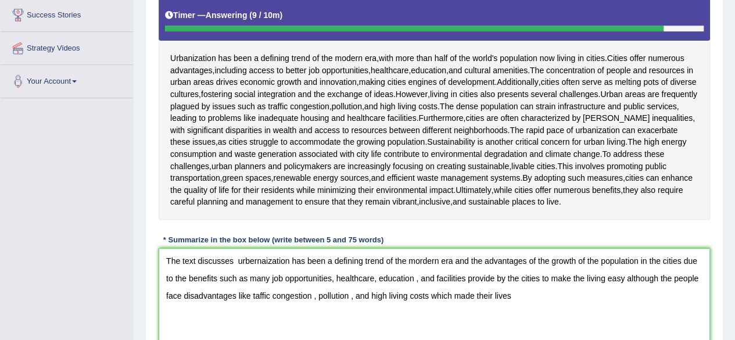
scroll to position [225, 0]
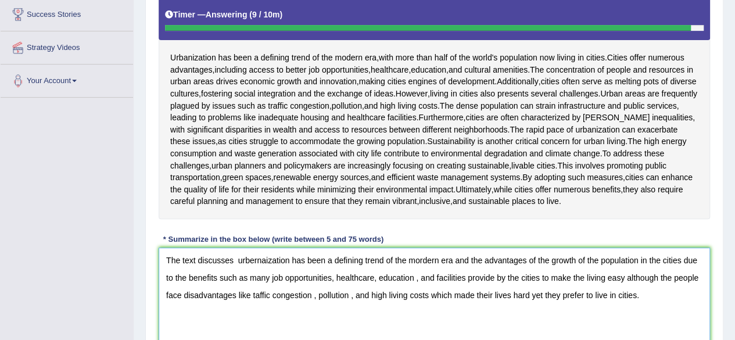
click at [624, 276] on textarea "The text discusses urbernaization has been a defining trend of the mordern era …" at bounding box center [434, 304] width 551 height 113
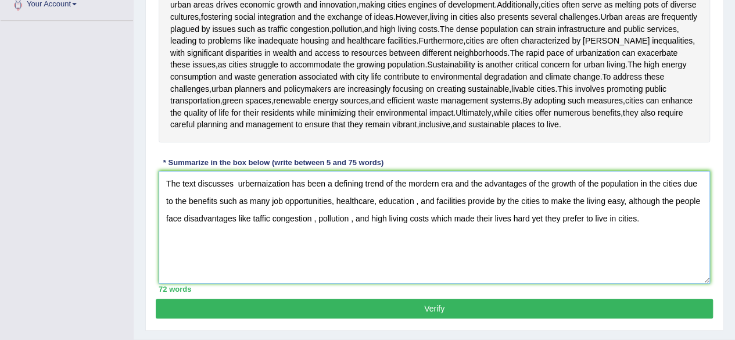
scroll to position [327, 0]
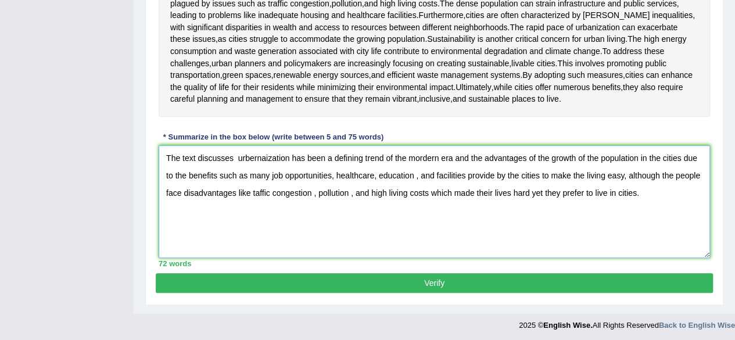
type textarea "The text discusses urbernaization has been a defining trend of the mordern era …"
click at [492, 277] on button "Verify" at bounding box center [434, 283] width 557 height 20
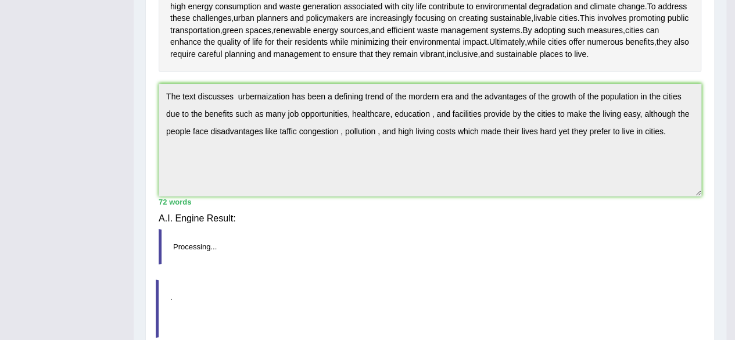
scroll to position [275, 0]
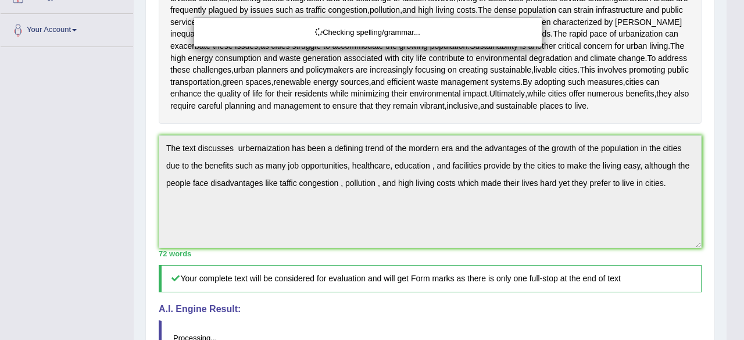
drag, startPoint x: 740, startPoint y: 169, endPoint x: 743, endPoint y: 201, distance: 32.1
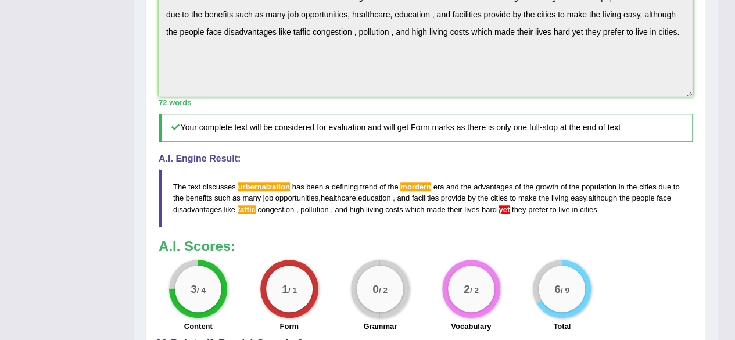
scroll to position [440, 0]
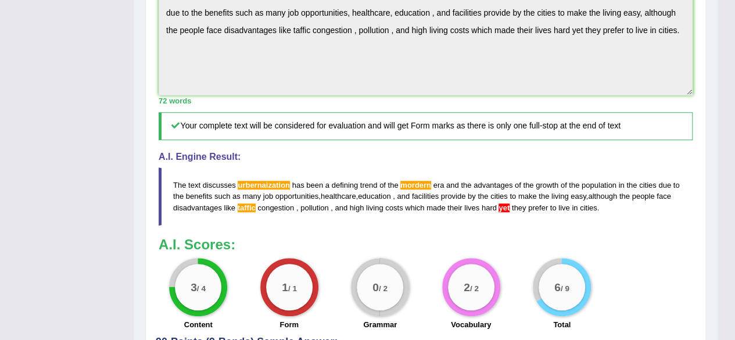
click at [174, 177] on blockquote "The text discusses urbernaization has been a defining trend of the mordern era …" at bounding box center [426, 196] width 534 height 58
drag, startPoint x: 174, startPoint y: 177, endPoint x: 188, endPoint y: 191, distance: 19.3
click at [188, 191] on blockquote "The text discusses urbernaization has been a defining trend of the mordern era …" at bounding box center [426, 196] width 534 height 58
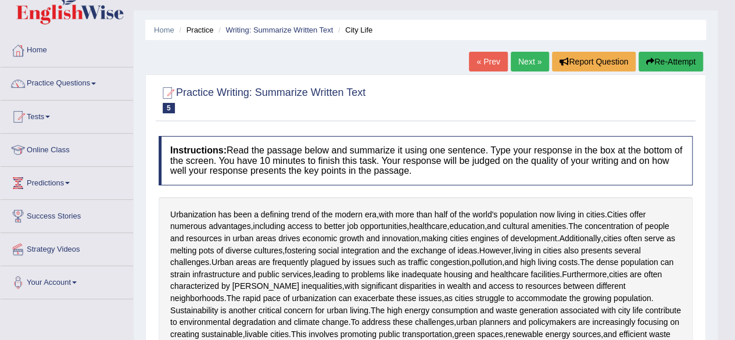
scroll to position [2, 0]
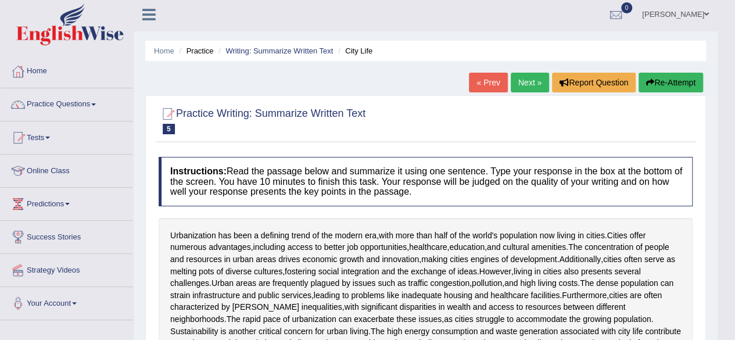
click at [523, 78] on link "Next »" at bounding box center [530, 83] width 38 height 20
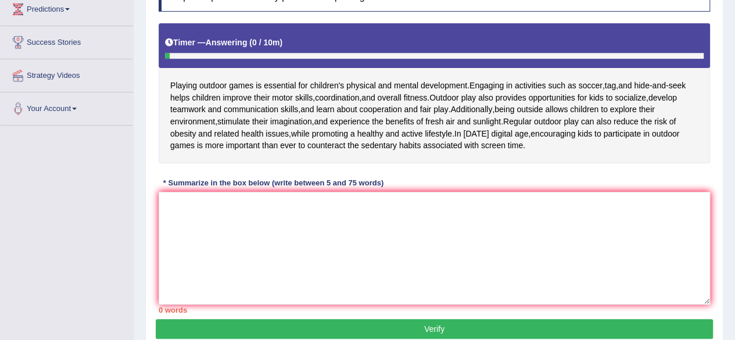
scroll to position [199, 0]
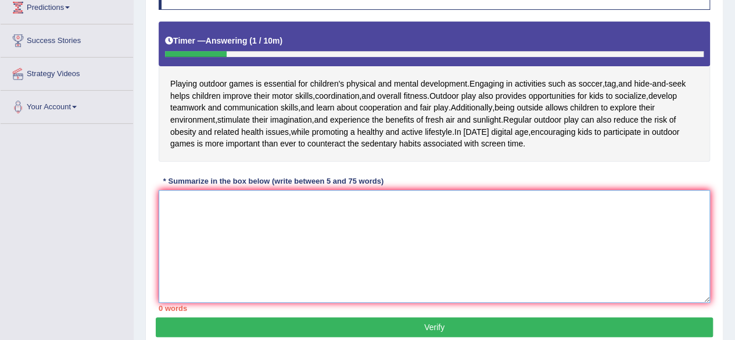
click at [190, 207] on textarea at bounding box center [434, 246] width 551 height 113
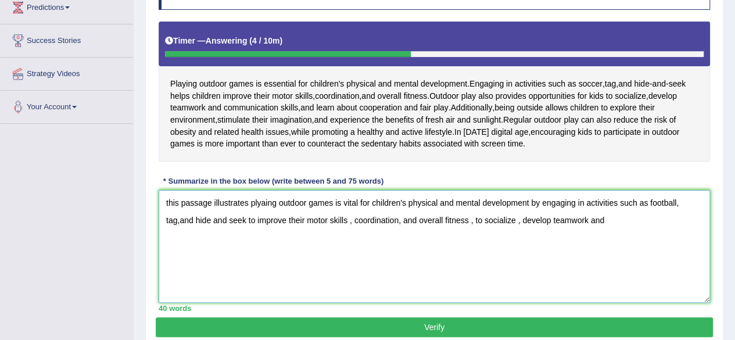
click at [415, 220] on textarea "this passage illustrates plyaing outdoor games is vital for children's physical…" at bounding box center [434, 246] width 551 height 113
click at [592, 219] on textarea "this passage illustrates plyaing outdoor games is vital for children's physical…" at bounding box center [434, 246] width 551 height 113
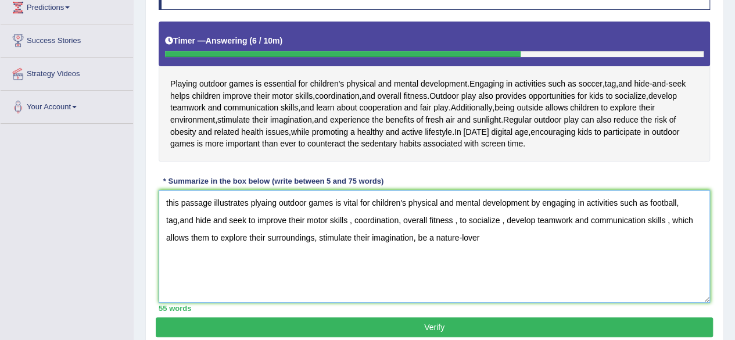
click at [427, 240] on textarea "this passage illustrates plyaing outdoor games is vital for children's physical…" at bounding box center [434, 246] width 551 height 113
click at [415, 235] on textarea "this passage illustrates plyaing outdoor games is vital for children's physical…" at bounding box center [434, 246] width 551 height 113
click at [534, 236] on textarea "this passage illustrates plyaing outdoor games is vital for children's physical…" at bounding box center [434, 246] width 551 height 113
click at [542, 235] on textarea "this passage illustrates plyaing outdoor games is vital for children's physical…" at bounding box center [434, 246] width 551 height 113
click at [562, 236] on textarea "this passage illustrates plyaing outdoor games is vital for children's physical…" at bounding box center [434, 246] width 551 height 113
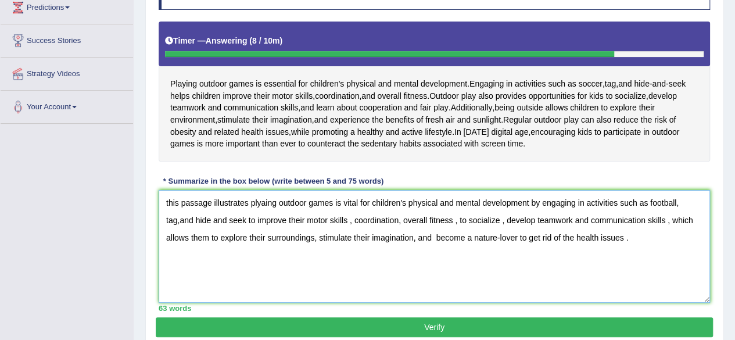
type textarea "this passage illustrates plyaing outdoor games is vital for children's physical…"
click at [531, 322] on button "Verify" at bounding box center [434, 327] width 557 height 20
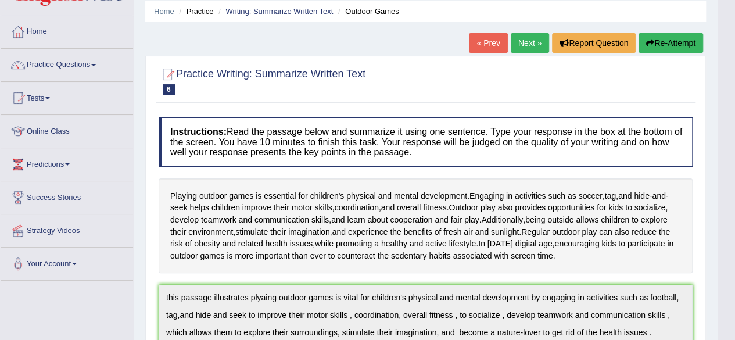
scroll to position [0, 0]
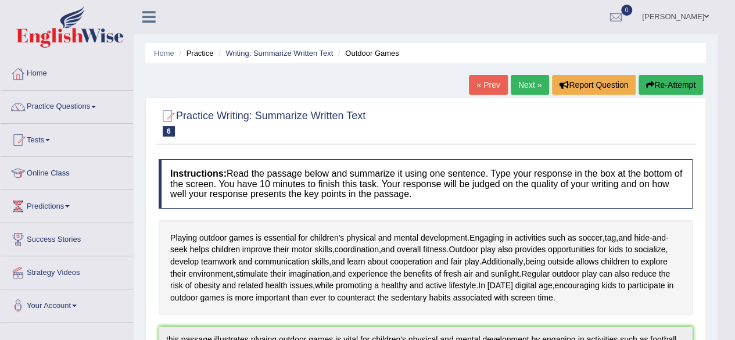
click at [662, 81] on button "Re-Attempt" at bounding box center [671, 85] width 64 height 20
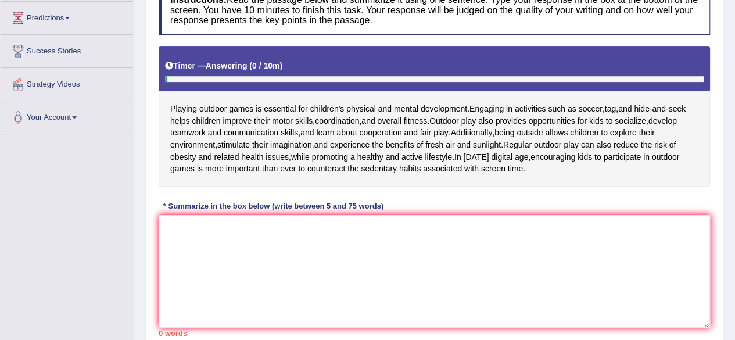
scroll to position [189, 0]
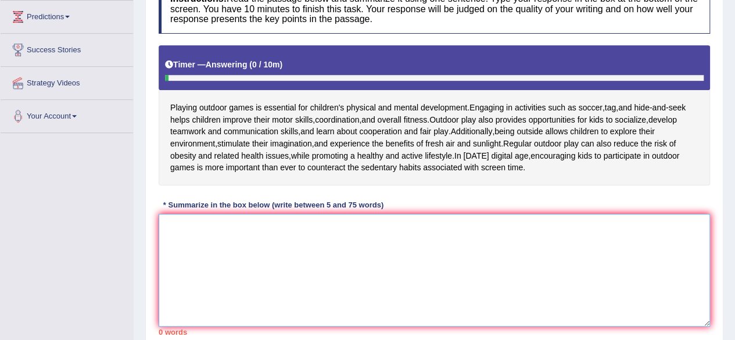
click at [198, 230] on textarea at bounding box center [434, 270] width 551 height 113
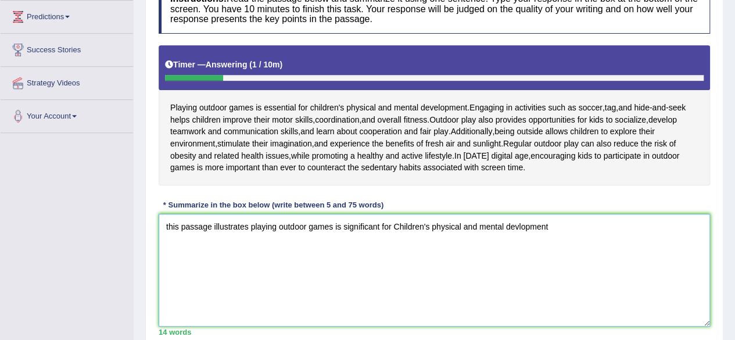
click at [518, 227] on textarea "this passage illustrates playing outdoor games is significant for Children's ph…" at bounding box center [434, 270] width 551 height 113
click at [180, 243] on textarea "this passage illustrates playing outdoor games is significant for Children's ph…" at bounding box center [434, 270] width 551 height 113
click at [249, 223] on textarea "this passage illustrates playing outdoor games is significant for Children's ph…" at bounding box center [434, 270] width 551 height 113
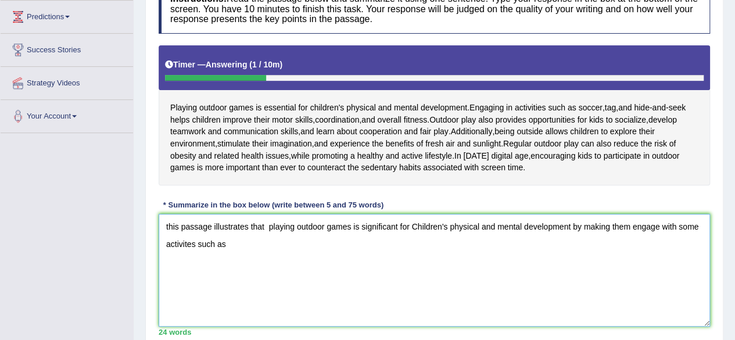
click at [167, 224] on textarea "this passage illustrates that playing outdoor games is significant for Children…" at bounding box center [434, 270] width 551 height 113
click at [242, 245] on textarea "This passage illustrates that playing outdoor games is significant for Children…" at bounding box center [434, 270] width 551 height 113
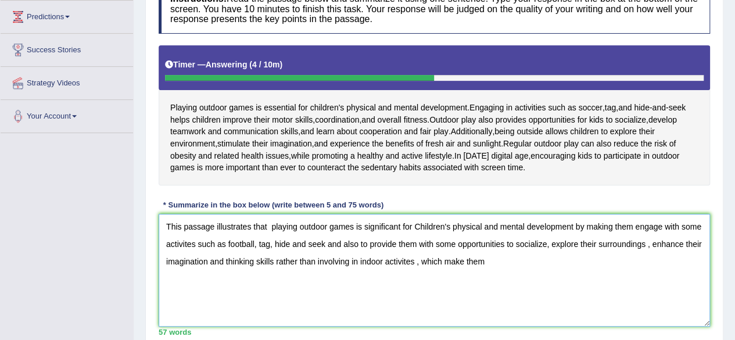
click at [415, 262] on textarea "This passage illustrates that playing outdoor games is significant for Children…" at bounding box center [434, 270] width 551 height 113
click at [314, 259] on textarea "This passage illustrates that playing outdoor games is significant for Children…" at bounding box center [434, 270] width 551 height 113
click at [275, 261] on textarea "This passage illustrates that playing outdoor games is significant for Children…" at bounding box center [434, 270] width 551 height 113
click at [372, 264] on textarea "This passage illustrates that playing outdoor games is significant for Children…" at bounding box center [434, 270] width 551 height 113
click at [420, 259] on textarea "This passage illustrates that playing outdoor games is significant for Children…" at bounding box center [434, 270] width 551 height 113
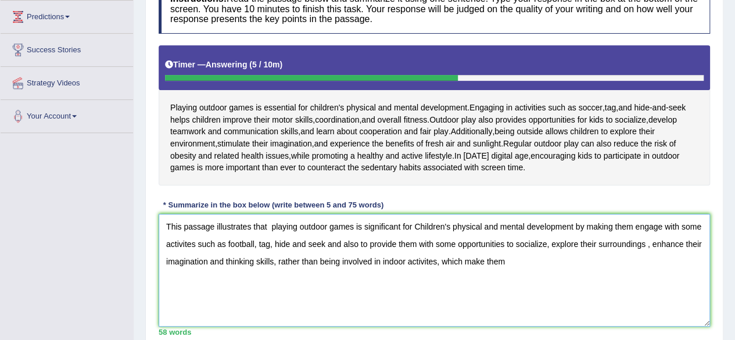
click at [429, 261] on textarea "This passage illustrates that playing outdoor games is significant for Children…" at bounding box center [434, 270] width 551 height 113
click at [516, 263] on textarea "This passage illustrates that playing outdoor games is significant for Children…" at bounding box center [434, 270] width 551 height 113
click at [513, 262] on textarea "This passage illustrates that playing outdoor games is significant for Children…" at bounding box center [434, 270] width 551 height 113
click at [536, 261] on textarea "This passage illustrates that playing outdoor games is significant for Children…" at bounding box center [434, 270] width 551 height 113
click at [488, 261] on textarea "This passage illustrates that playing outdoor games is significant for Children…" at bounding box center [434, 270] width 551 height 113
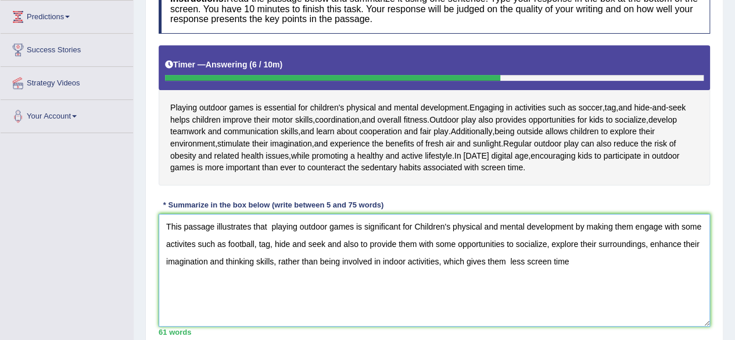
click at [575, 264] on textarea "This passage illustrates that playing outdoor games is significant for Children…" at bounding box center [434, 270] width 551 height 113
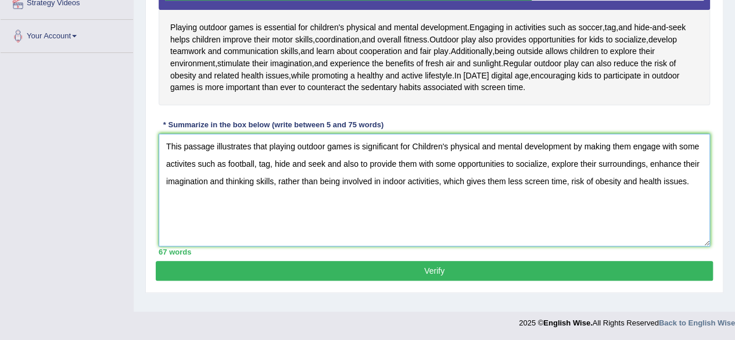
type textarea "This passage illustrates that playing outdoor games is significant for Children…"
click at [430, 270] on button "Verify" at bounding box center [434, 271] width 557 height 20
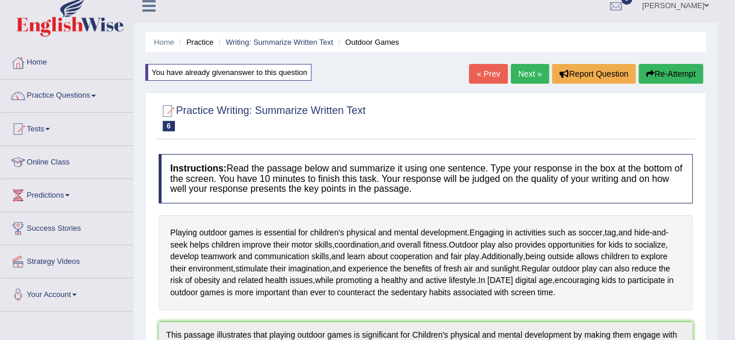
scroll to position [10, 0]
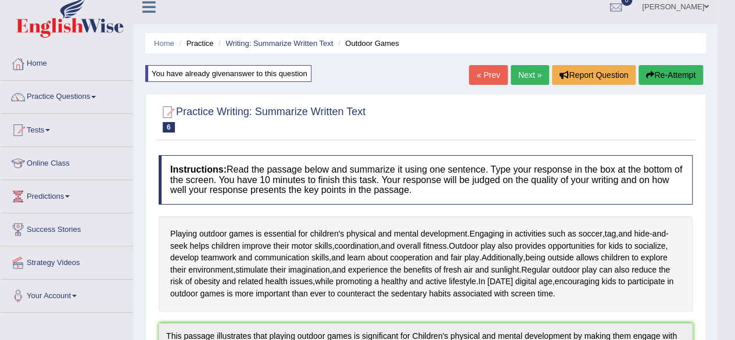
click at [526, 73] on link "Next »" at bounding box center [530, 75] width 38 height 20
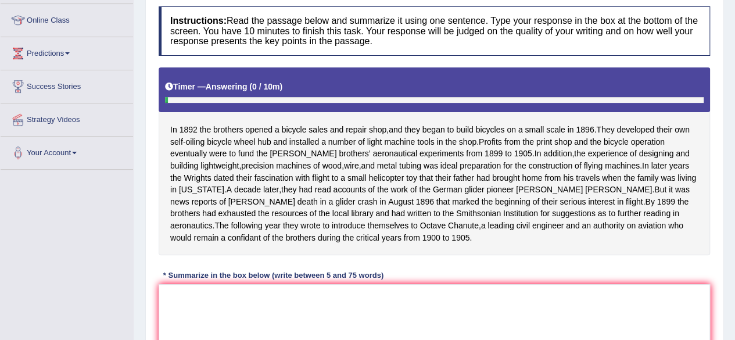
scroll to position [160, 0]
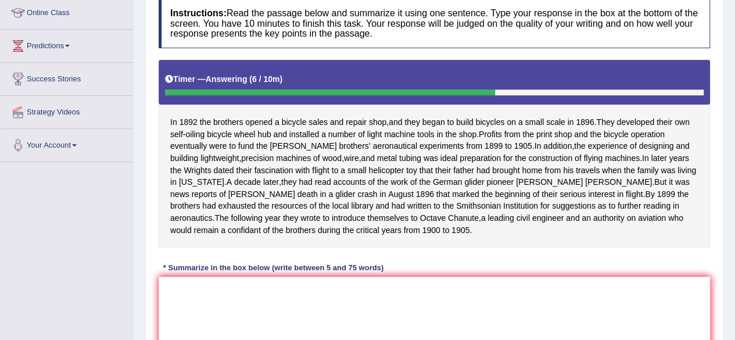
click at [632, 171] on div "In [DATE] the brothers opened a bicycle sales and repair shop , and they began …" at bounding box center [434, 154] width 551 height 188
